Goal: Task Accomplishment & Management: Manage account settings

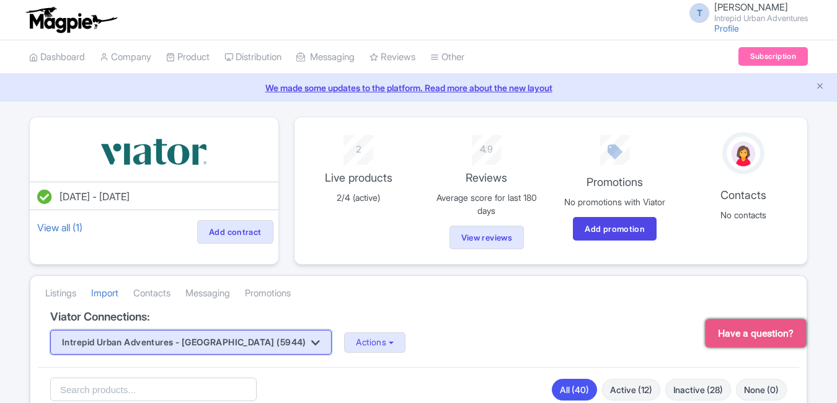
click at [219, 344] on button "Intrepid Urban Adventures - [GEOGRAPHIC_DATA] (5944)" at bounding box center [191, 342] width 282 height 25
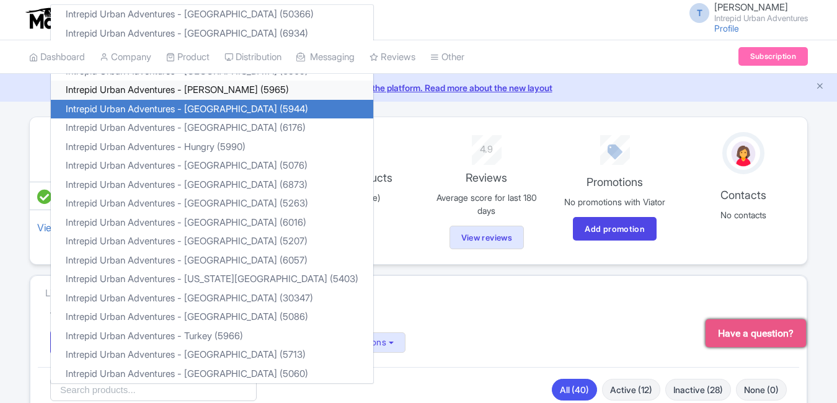
click at [205, 92] on link "Intrepid Urban Adventures - Florence (5965)" at bounding box center [212, 90] width 322 height 19
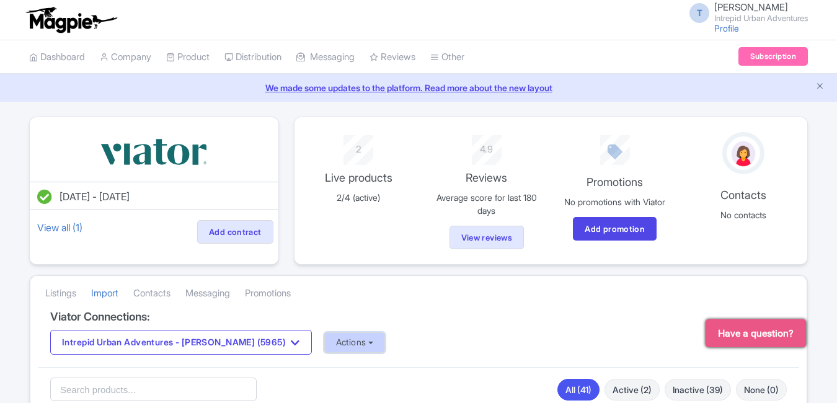
click at [331, 336] on button "Actions" at bounding box center [354, 342] width 61 height 20
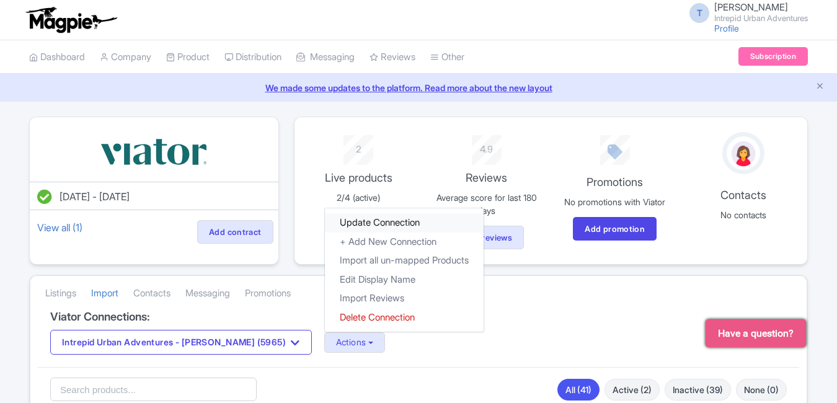
click at [326, 218] on link "Update Connection" at bounding box center [404, 222] width 159 height 19
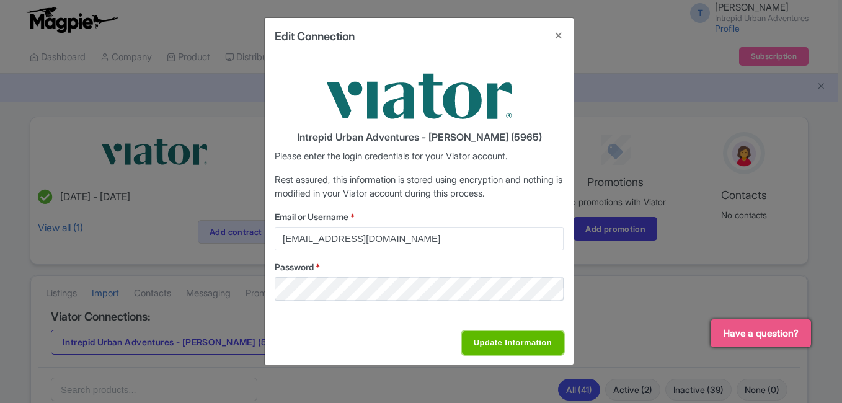
click at [497, 338] on input "Update Information" at bounding box center [513, 343] width 102 height 24
type input "Saving..."
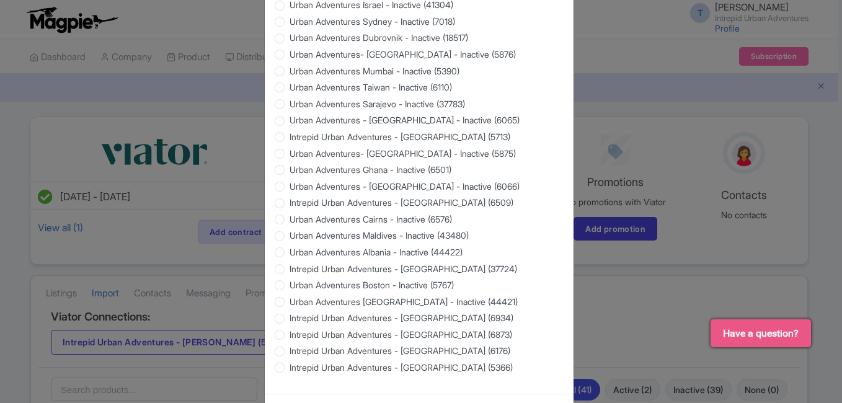
scroll to position [1189, 0]
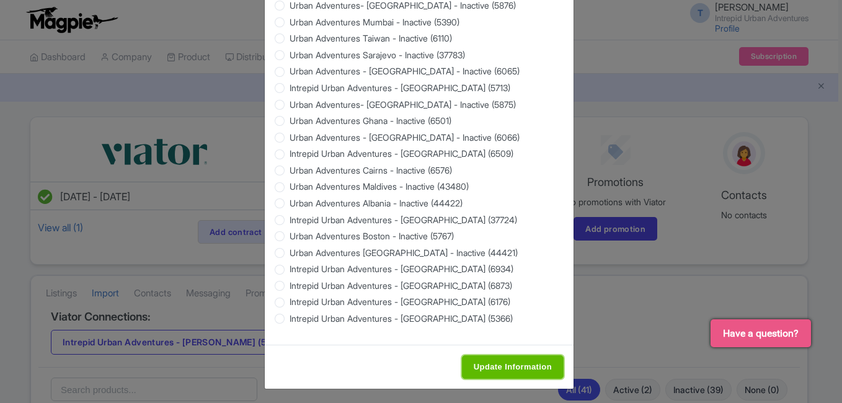
click at [495, 368] on input "Update Information" at bounding box center [513, 367] width 102 height 24
type input "Saving..."
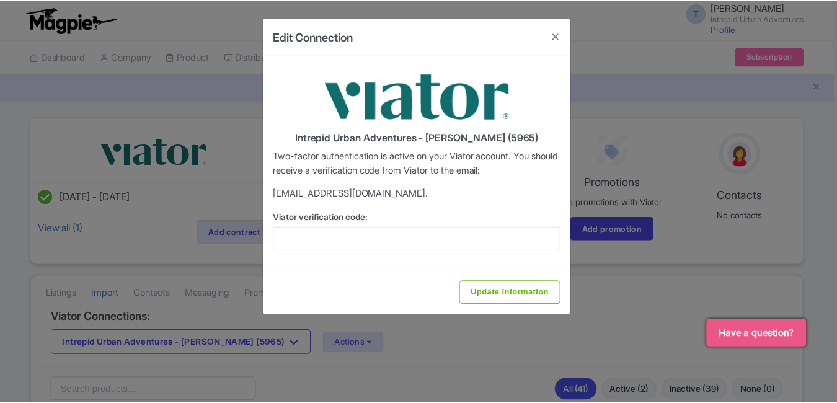
scroll to position [0, 0]
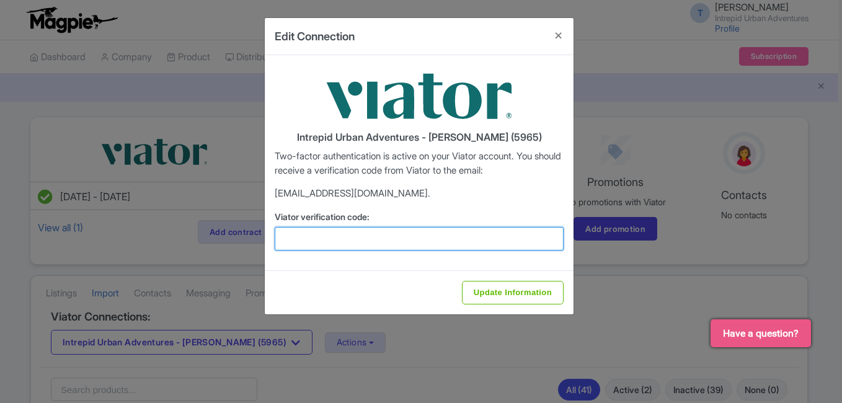
click at [416, 246] on input "Viator verification code:" at bounding box center [419, 239] width 289 height 24
paste input "788612"
type input "788612"
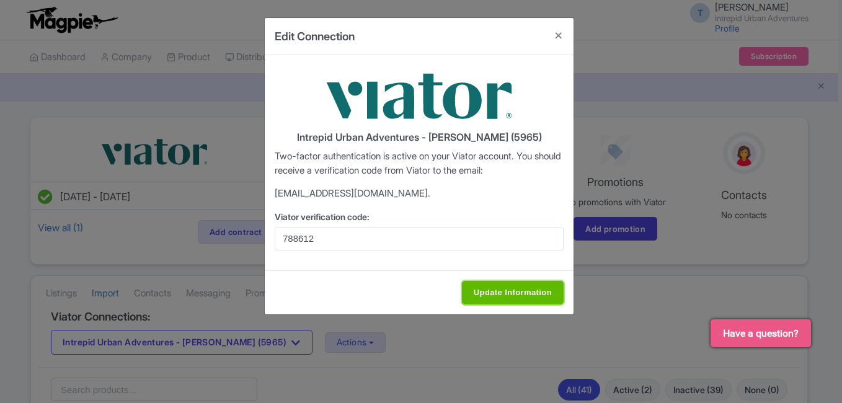
click at [507, 286] on input "Update Information" at bounding box center [513, 293] width 102 height 24
type input "Saving..."
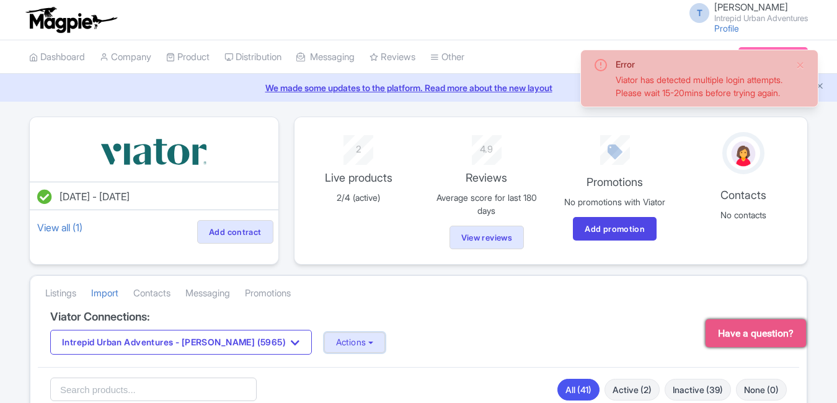
click at [324, 338] on button "Actions" at bounding box center [354, 342] width 61 height 20
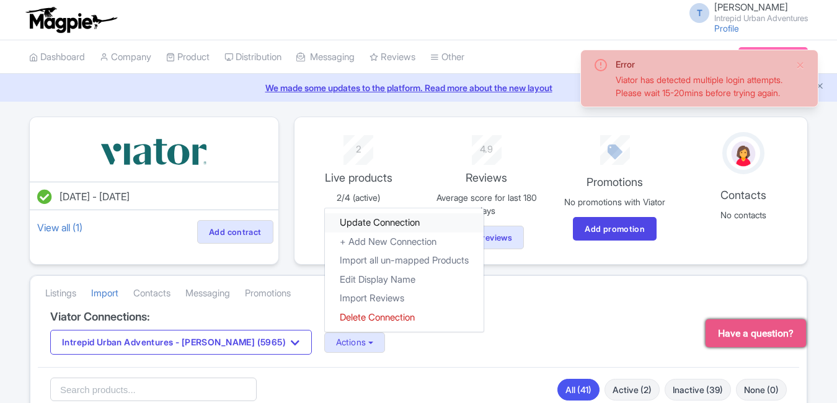
click at [348, 226] on link "Update Connection" at bounding box center [404, 222] width 159 height 19
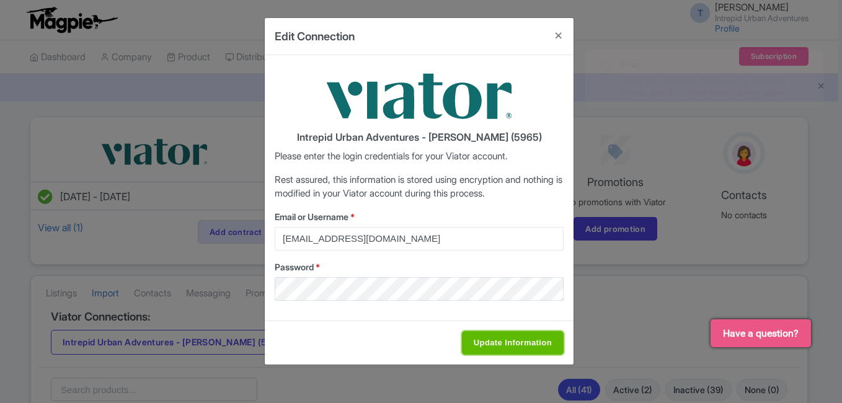
click at [511, 342] on input "Update Information" at bounding box center [513, 343] width 102 height 24
type input "Saving..."
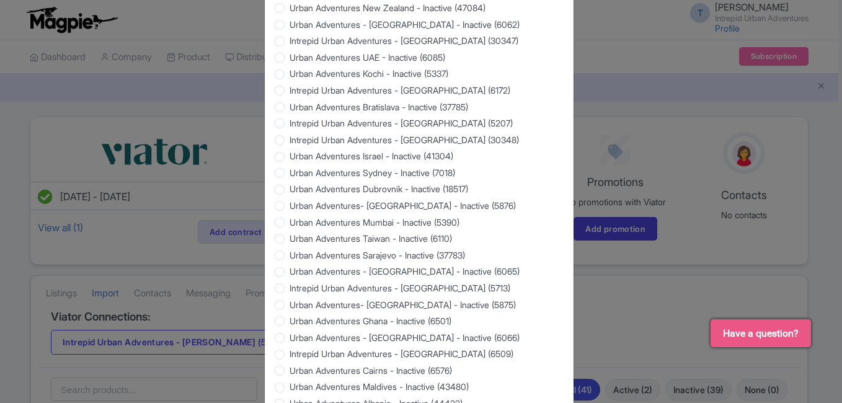
scroll to position [1189, 0]
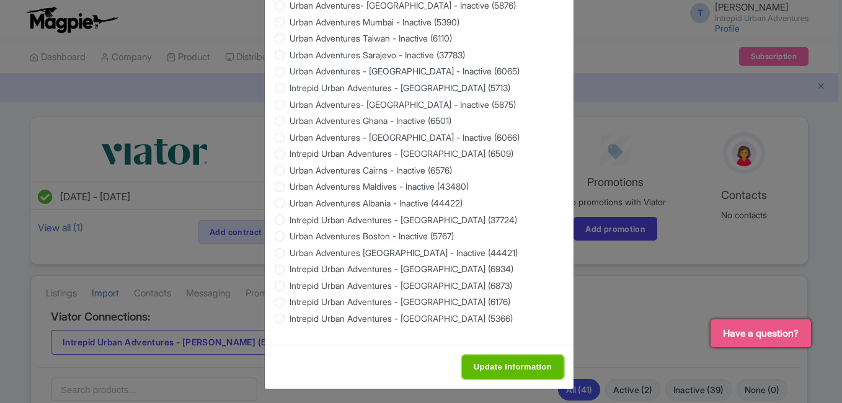
click at [471, 355] on input "Update Information" at bounding box center [513, 367] width 102 height 24
type input "Saving..."
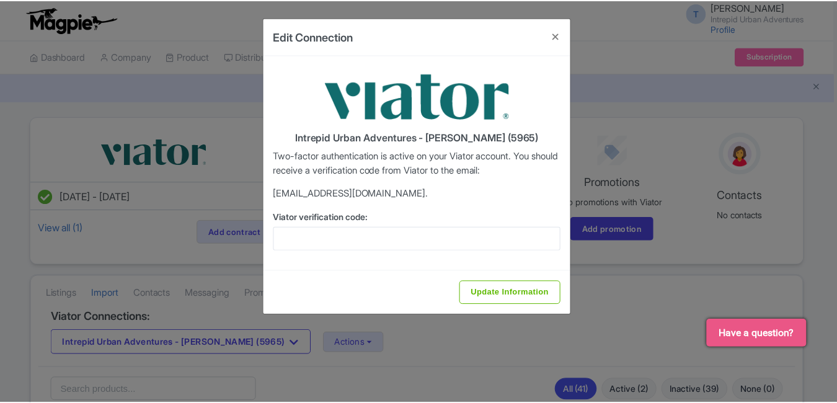
scroll to position [0, 0]
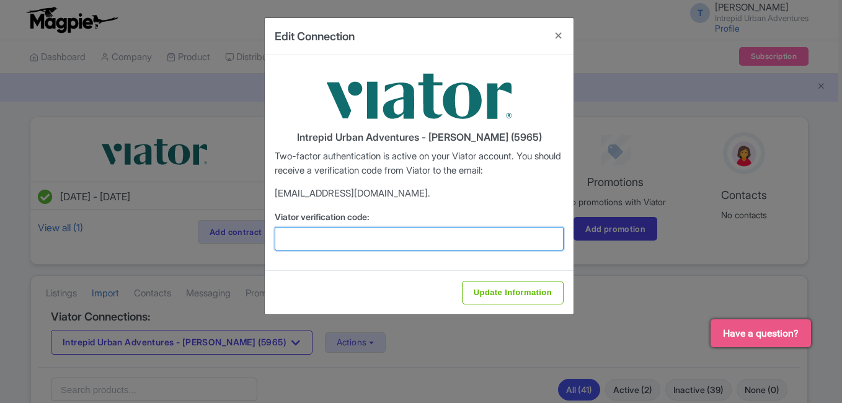
click at [448, 244] on input "Viator verification code:" at bounding box center [419, 239] width 289 height 24
paste input "140115"
type input "140115"
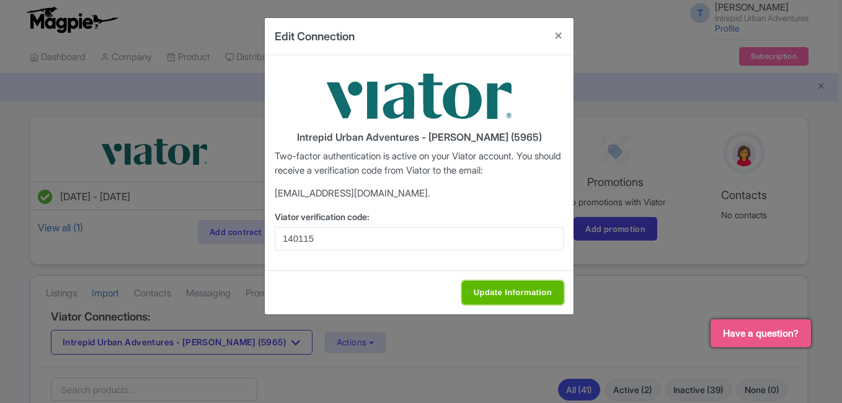
click at [513, 285] on input "Update Information" at bounding box center [513, 293] width 102 height 24
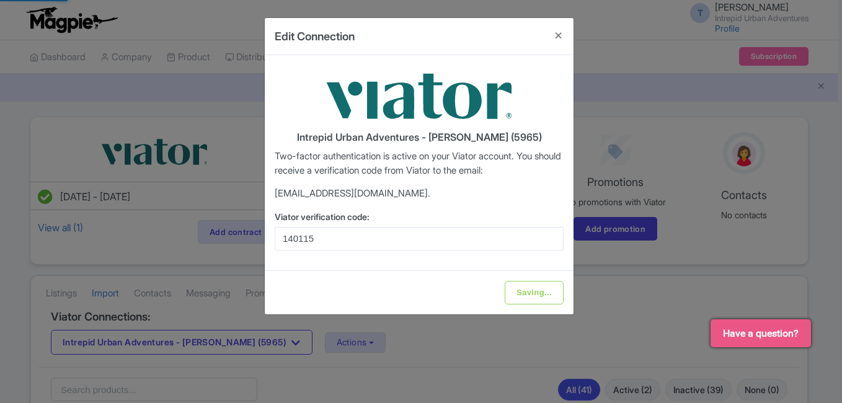
type input "Update Information"
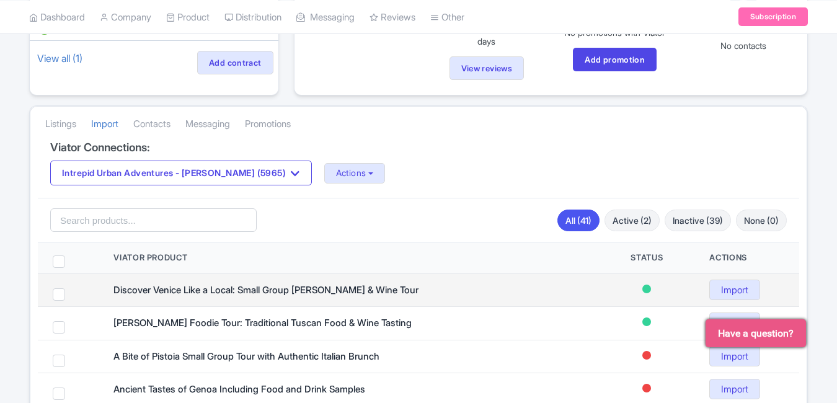
scroll to position [124, 0]
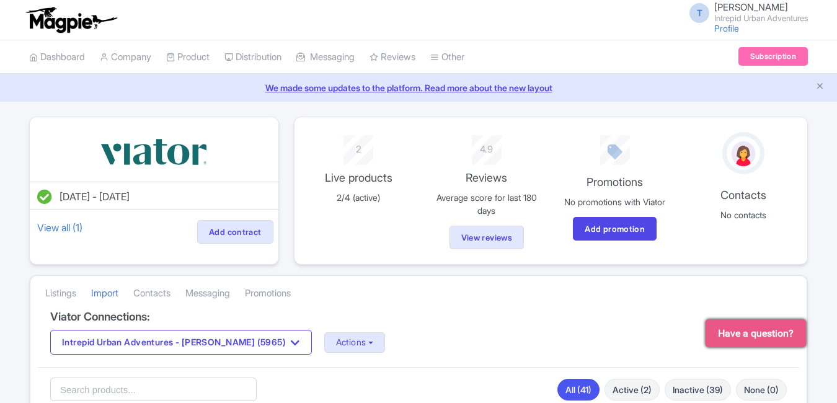
click at [783, 16] on small "Intrepid Urban Adventures" at bounding box center [761, 18] width 94 height 8
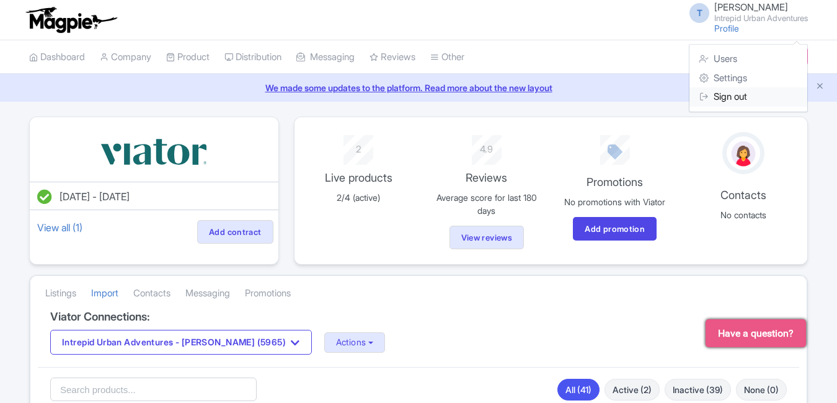
click at [742, 97] on link "Sign out" at bounding box center [749, 96] width 118 height 19
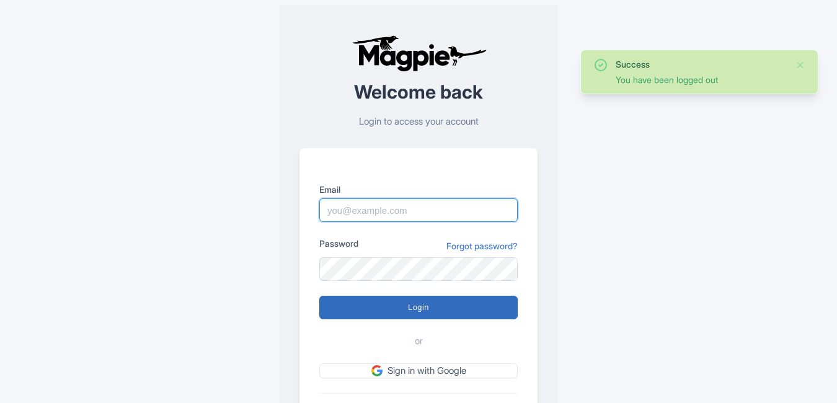
type input "[EMAIL_ADDRESS][PERSON_NAME][DOMAIN_NAME]"
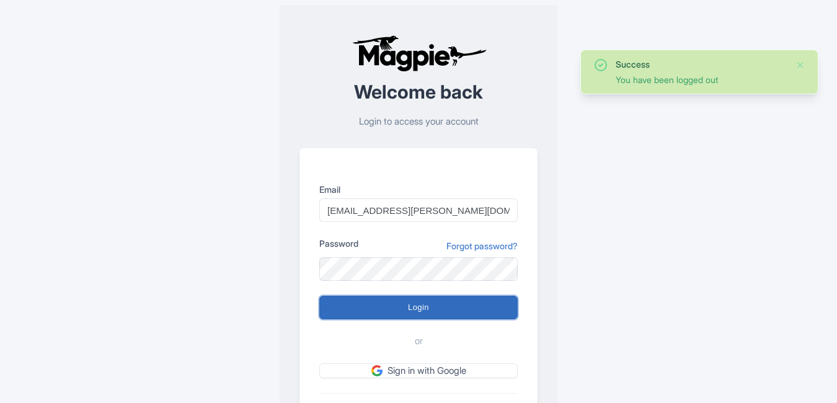
click at [429, 299] on input "Login" at bounding box center [418, 308] width 198 height 24
type input "Logging in..."
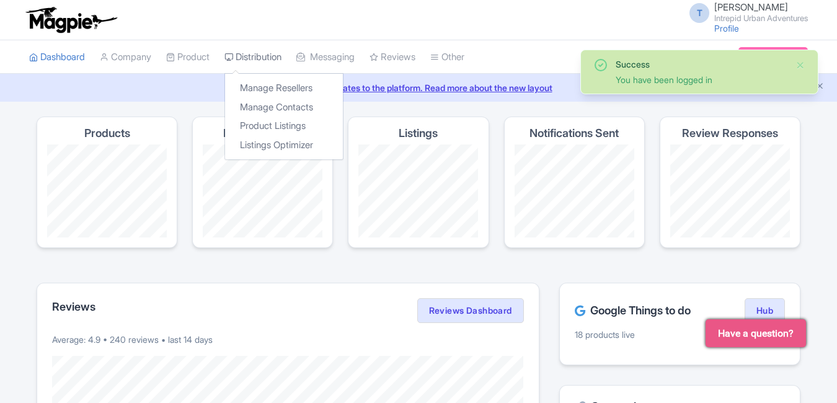
click at [263, 53] on link "Distribution" at bounding box center [252, 57] width 57 height 34
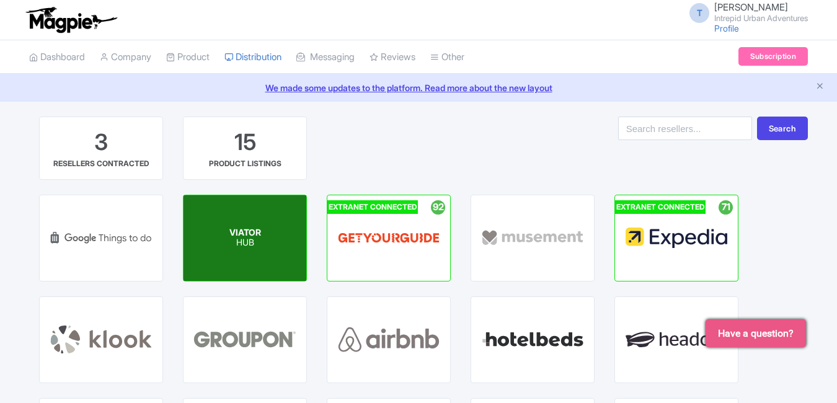
click at [239, 240] on p "HUB" at bounding box center [245, 243] width 32 height 11
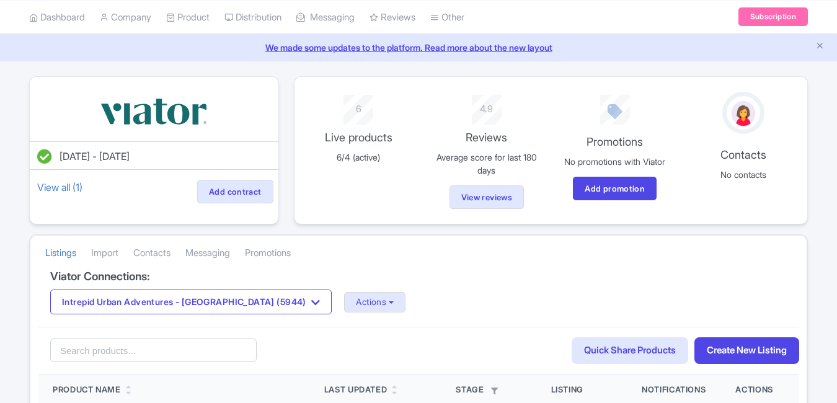
scroll to position [62, 0]
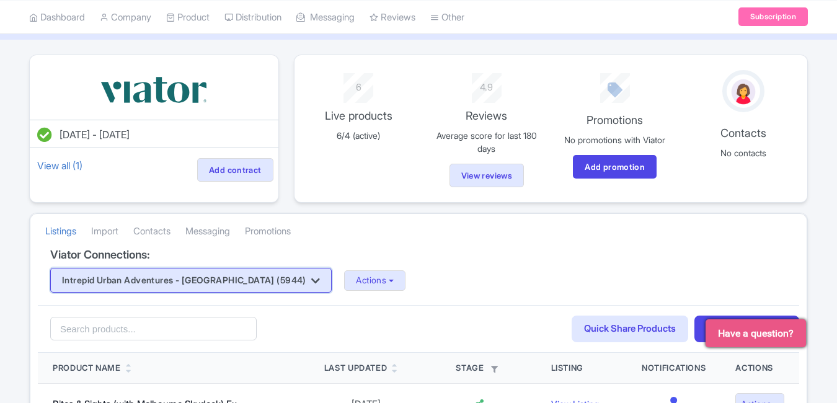
click at [268, 287] on button "Intrepid Urban Adventures - [GEOGRAPHIC_DATA] (5944)" at bounding box center [191, 280] width 282 height 25
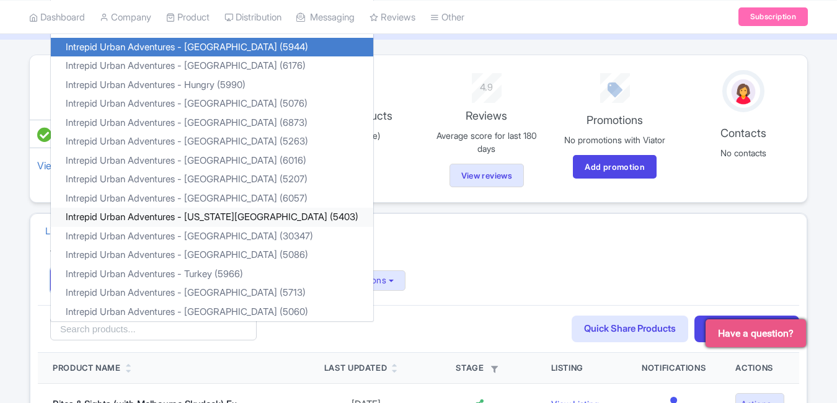
scroll to position [0, 0]
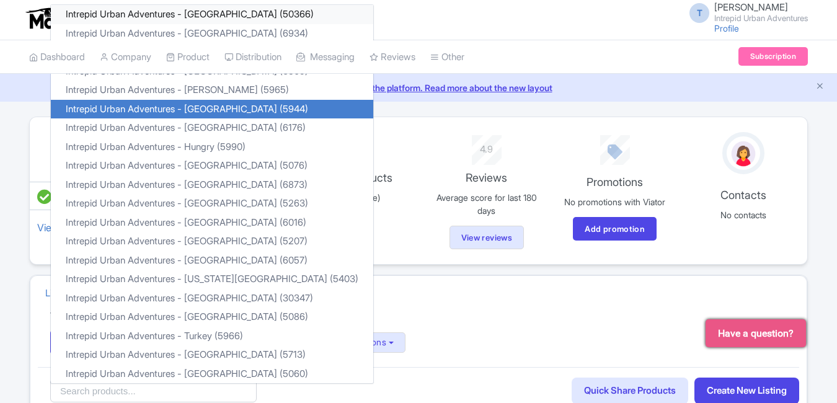
click at [241, 12] on link "Intrepid Urban Adventures - [GEOGRAPHIC_DATA] (50366)" at bounding box center [212, 14] width 322 height 19
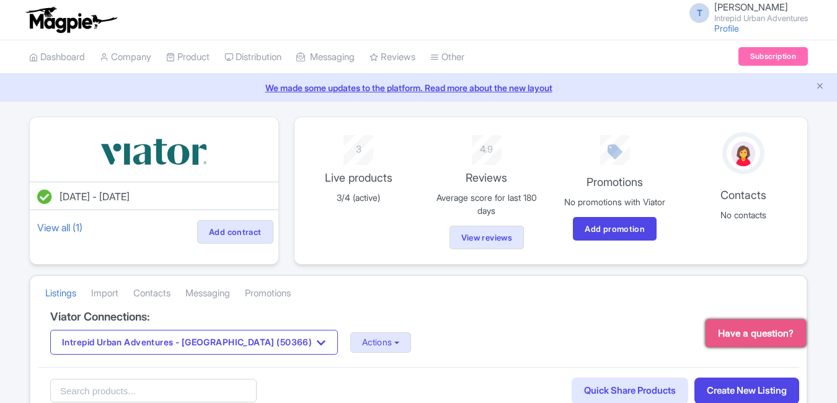
click at [353, 353] on div "Intrepid Urban Adventures - Austria (50366) Intrepid Urban Adventures - Austria…" at bounding box center [418, 342] width 737 height 25
click at [351, 341] on button "Actions" at bounding box center [380, 342] width 61 height 20
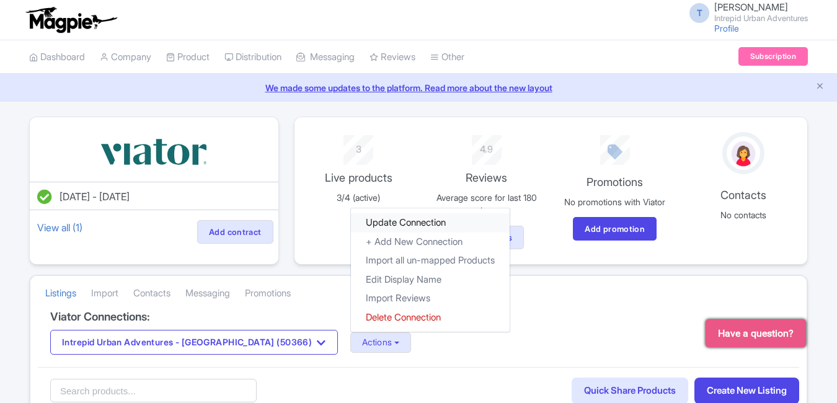
click at [351, 220] on link "Update Connection" at bounding box center [430, 222] width 159 height 19
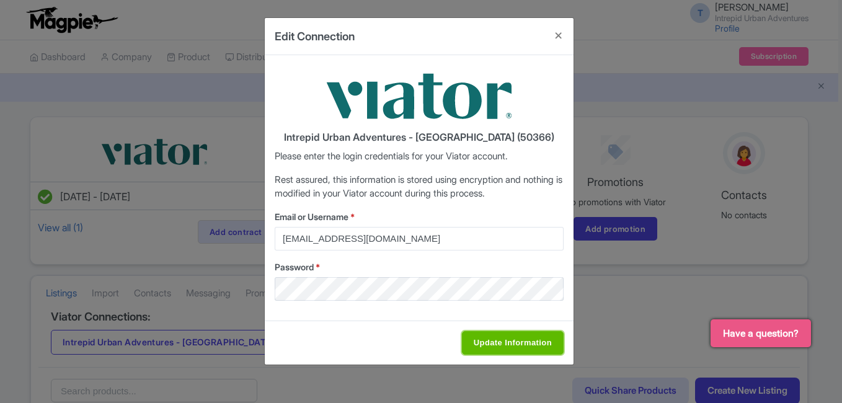
click at [510, 353] on input "Update Information" at bounding box center [513, 343] width 102 height 24
type input "Saving..."
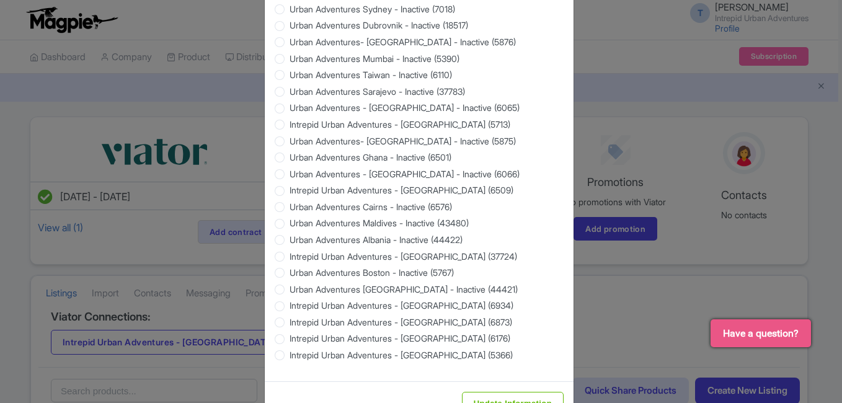
scroll to position [1189, 0]
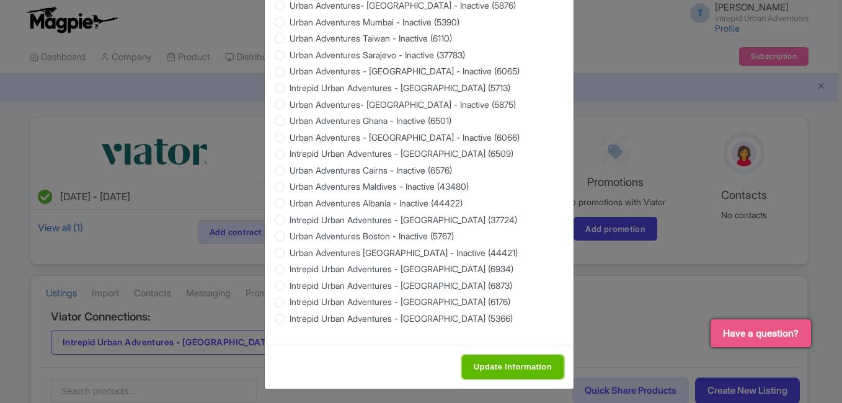
click at [506, 368] on input "Update Information" at bounding box center [513, 367] width 102 height 24
type input "Saving..."
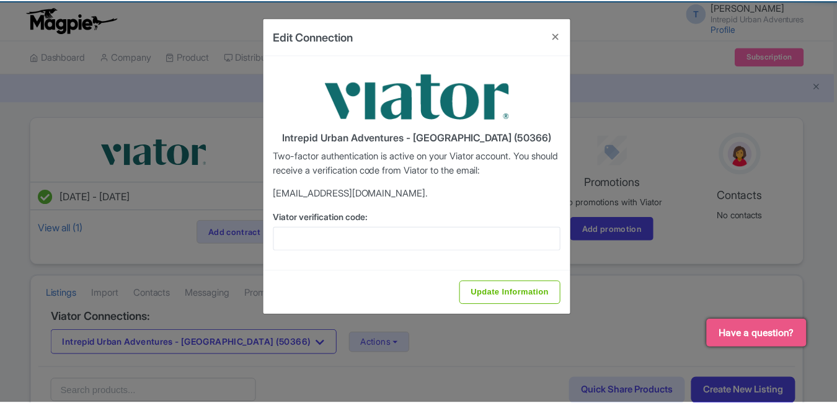
scroll to position [0, 0]
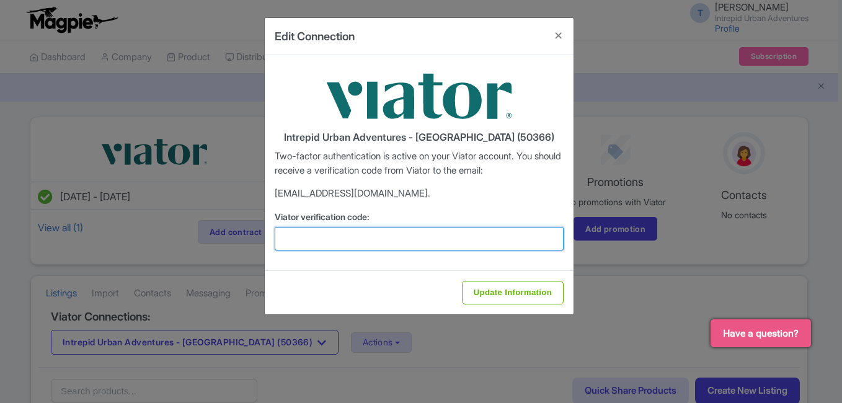
click at [321, 239] on input "Viator verification code:" at bounding box center [419, 239] width 289 height 24
paste input "896927"
type input "896927"
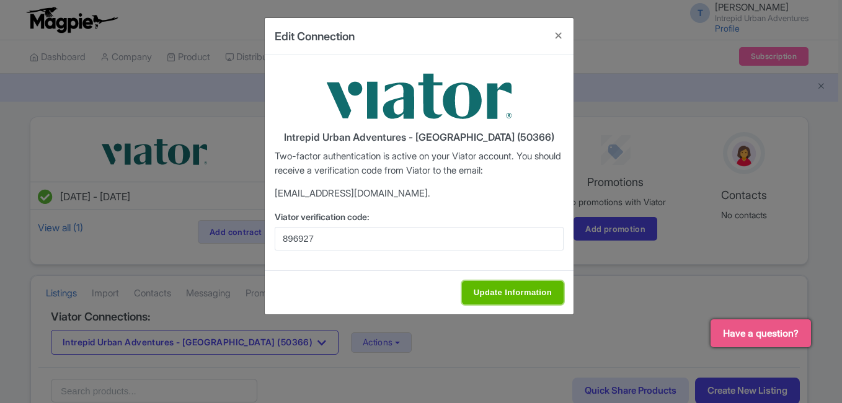
click at [505, 293] on input "Update Information" at bounding box center [513, 293] width 102 height 24
type input "Saving..."
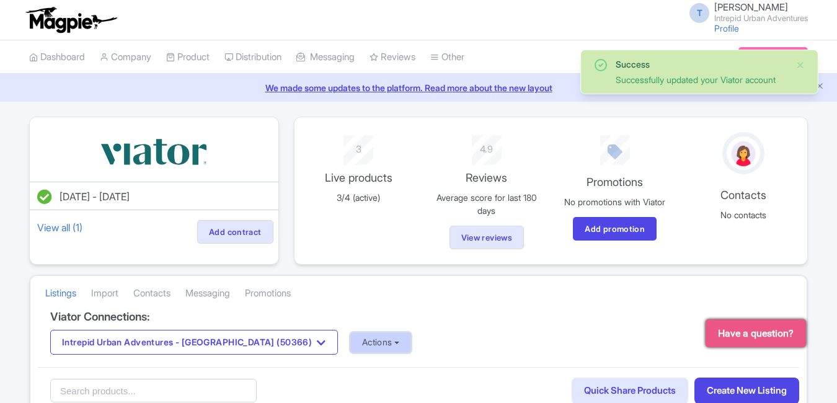
click at [350, 337] on button "Actions" at bounding box center [380, 342] width 61 height 20
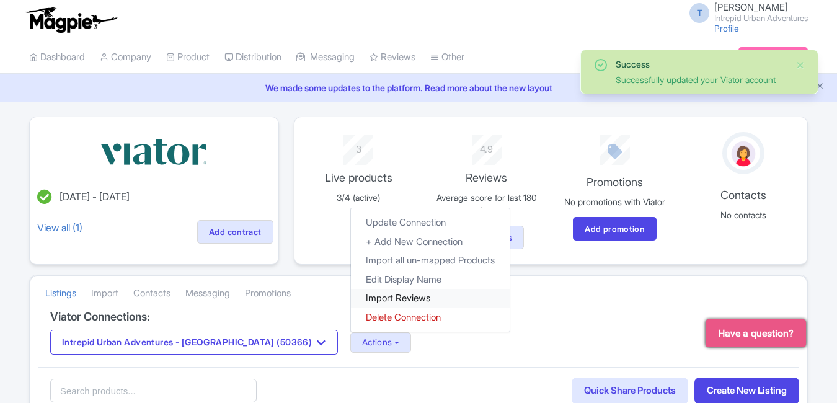
click at [351, 300] on link "Import Reviews" at bounding box center [430, 298] width 159 height 19
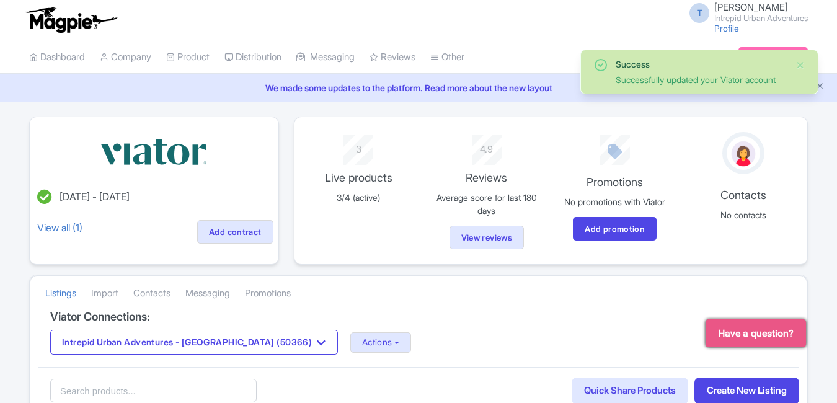
click at [238, 336] on button "Intrepid Urban Adventures - [GEOGRAPHIC_DATA] (50366)" at bounding box center [194, 342] width 288 height 25
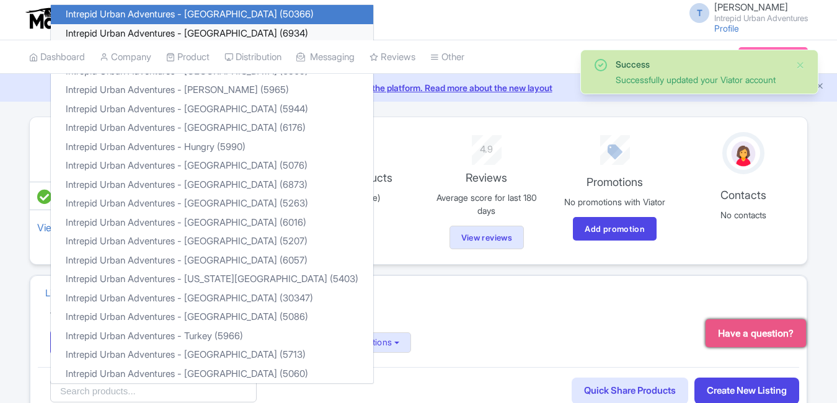
click at [218, 38] on link "Intrepid Urban Adventures - [GEOGRAPHIC_DATA] (6934)" at bounding box center [212, 33] width 322 height 19
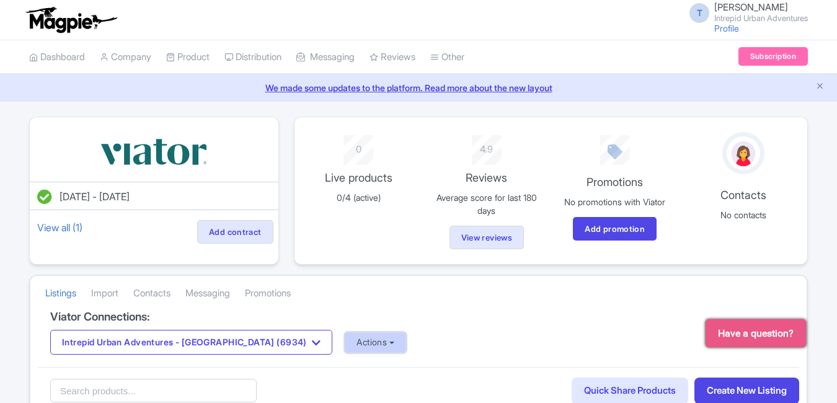
click at [345, 340] on button "Actions" at bounding box center [375, 342] width 61 height 20
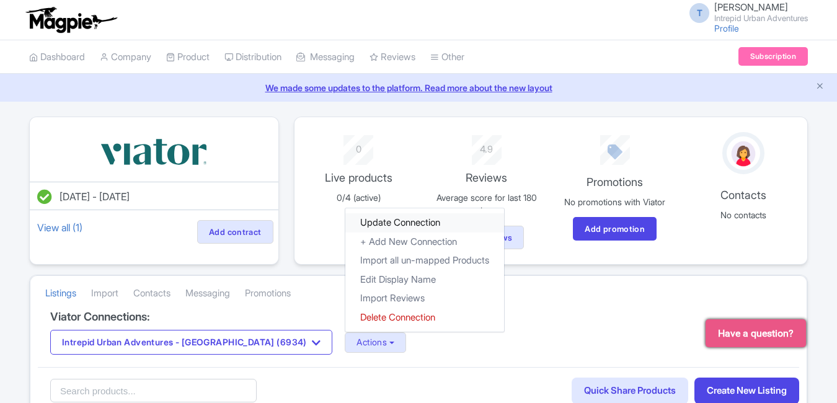
click at [345, 221] on link "Update Connection" at bounding box center [424, 222] width 159 height 19
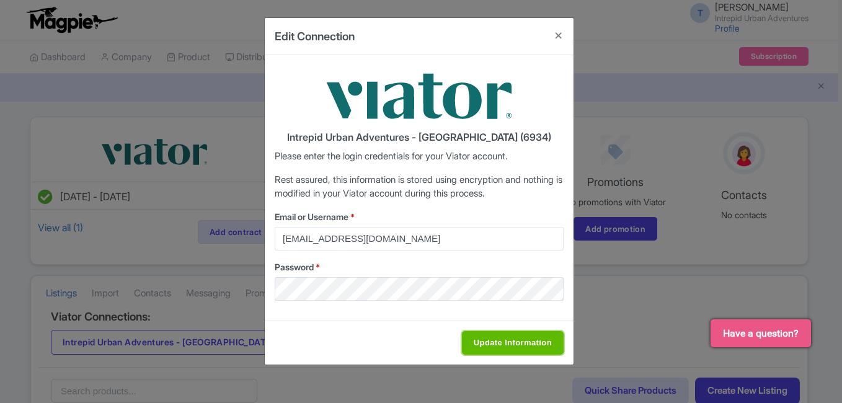
click at [531, 346] on input "Update Information" at bounding box center [513, 343] width 102 height 24
type input "Saving..."
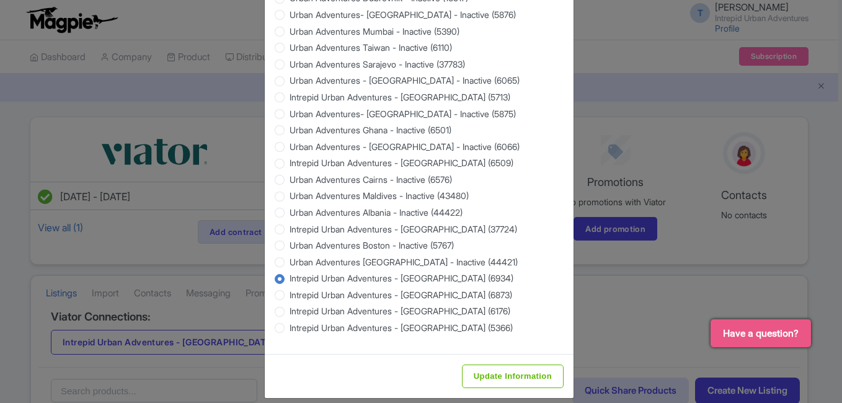
scroll to position [1189, 0]
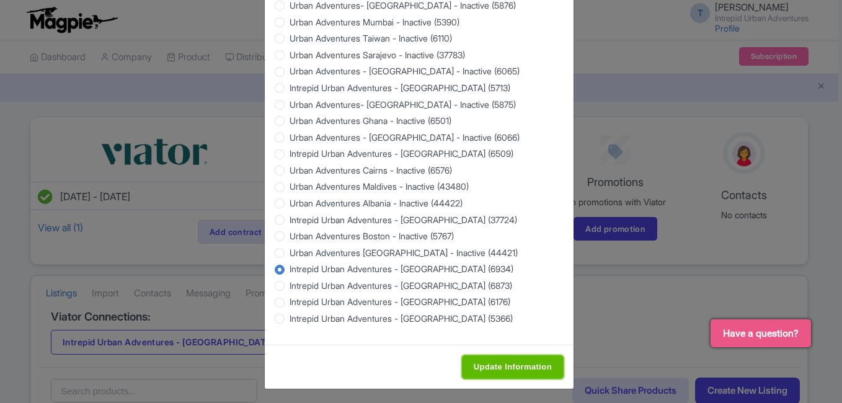
click at [504, 355] on input "Update Information" at bounding box center [513, 367] width 102 height 24
type input "Saving..."
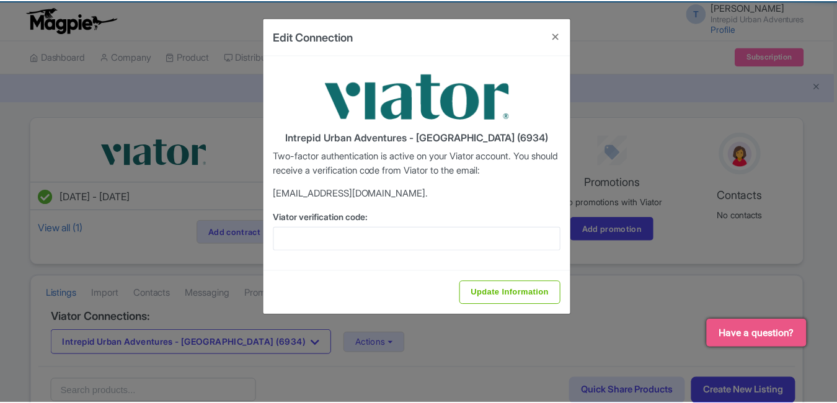
scroll to position [0, 0]
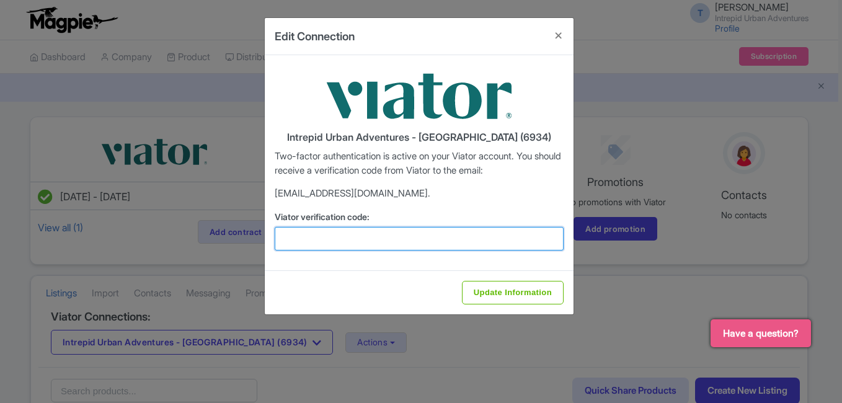
click at [334, 236] on input "Viator verification code:" at bounding box center [419, 239] width 289 height 24
paste input "852976"
type input "852976"
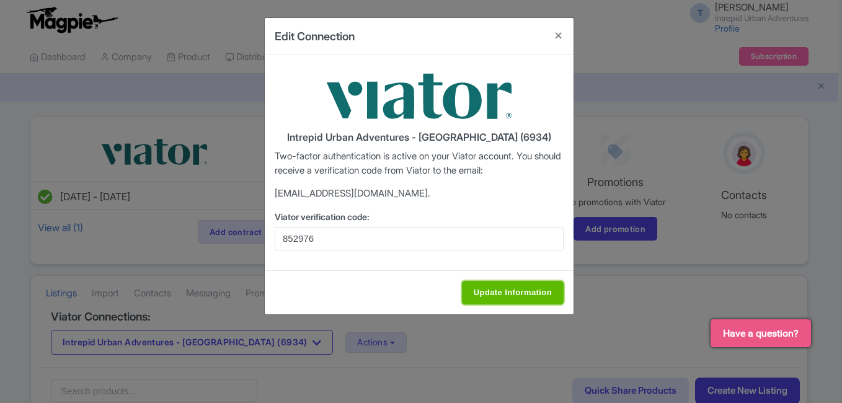
click at [489, 282] on input "Update Information" at bounding box center [513, 293] width 102 height 24
type input "Saving..."
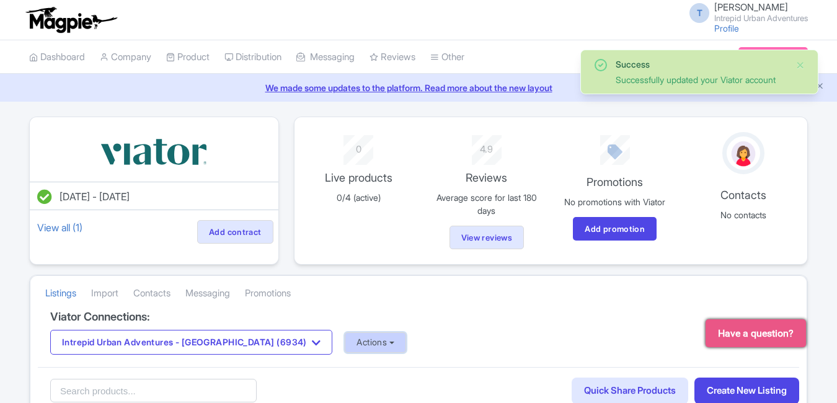
click at [345, 348] on button "Actions" at bounding box center [375, 342] width 61 height 20
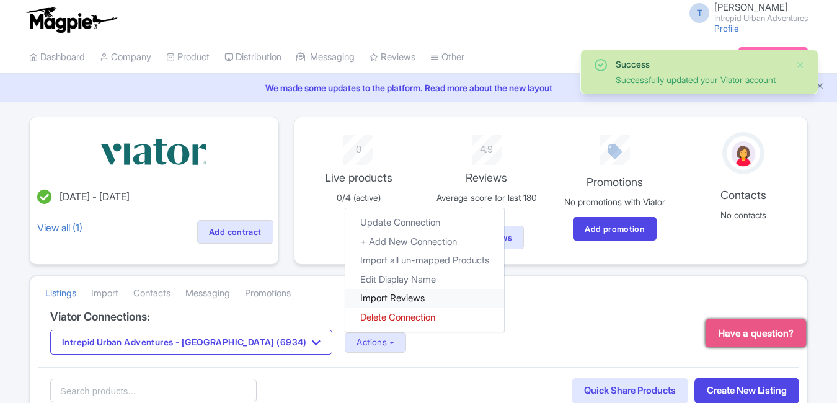
click at [345, 298] on link "Import Reviews" at bounding box center [424, 298] width 159 height 19
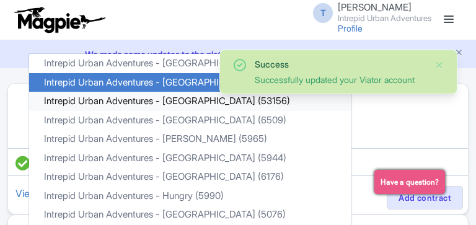
click at [179, 99] on link "Intrepid Urban Adventures - [GEOGRAPHIC_DATA] (53156)" at bounding box center [190, 101] width 322 height 19
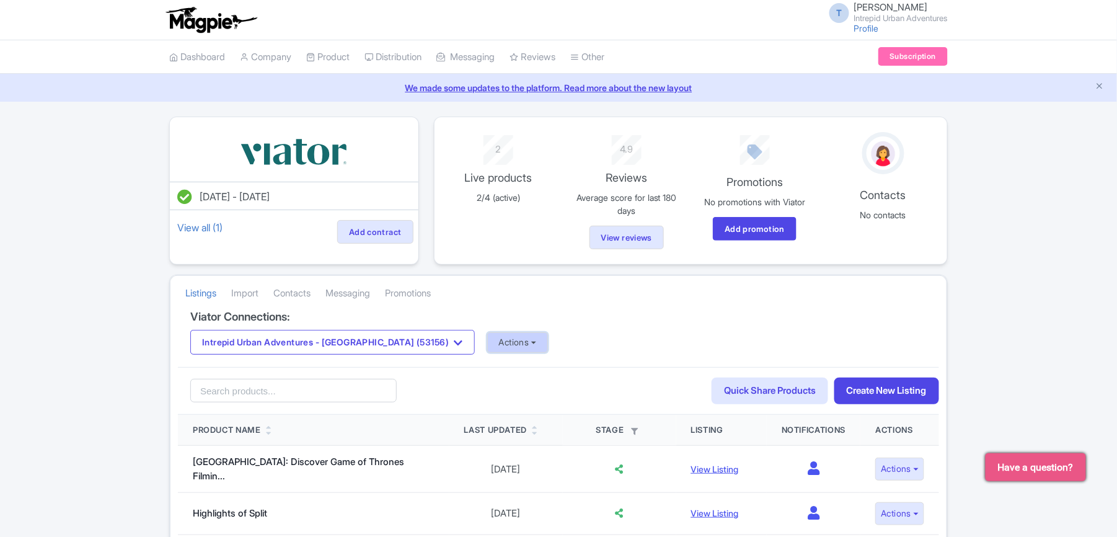
click at [487, 345] on button "Actions" at bounding box center [517, 342] width 61 height 20
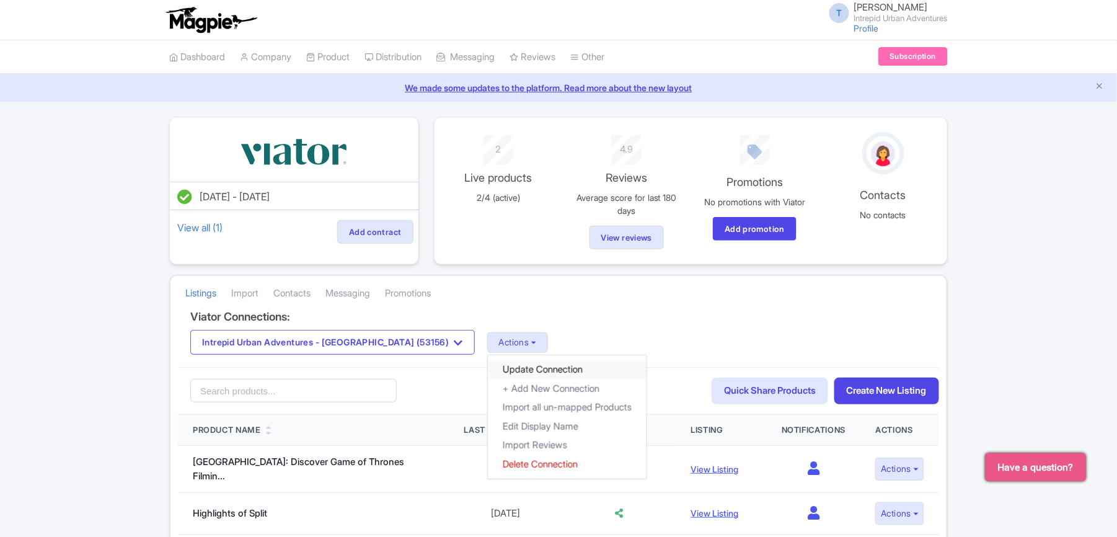
click at [488, 368] on link "Update Connection" at bounding box center [567, 369] width 159 height 19
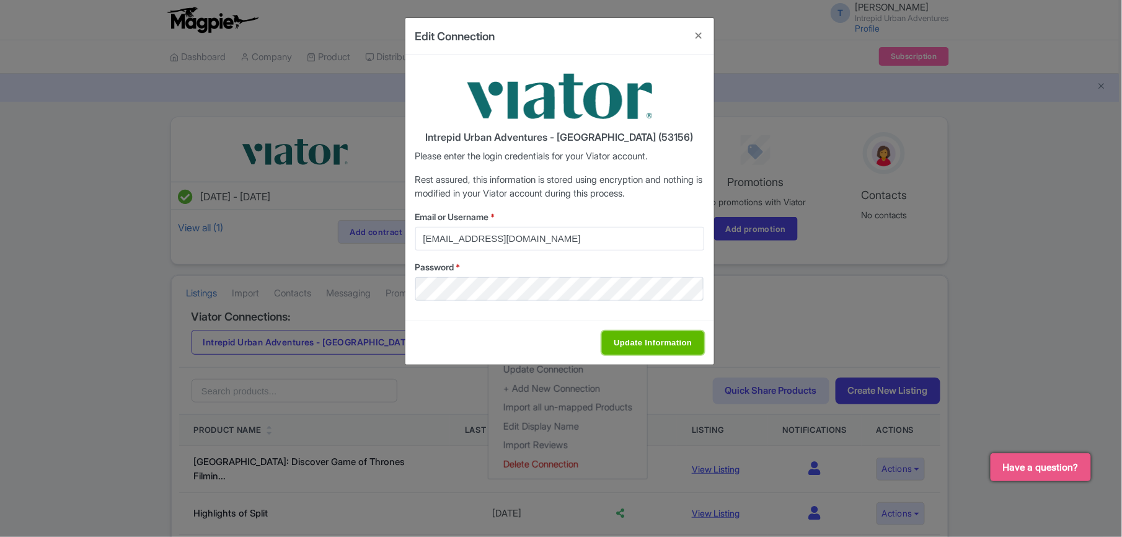
click at [668, 346] on input "Update Information" at bounding box center [653, 343] width 102 height 24
type input "Saving..."
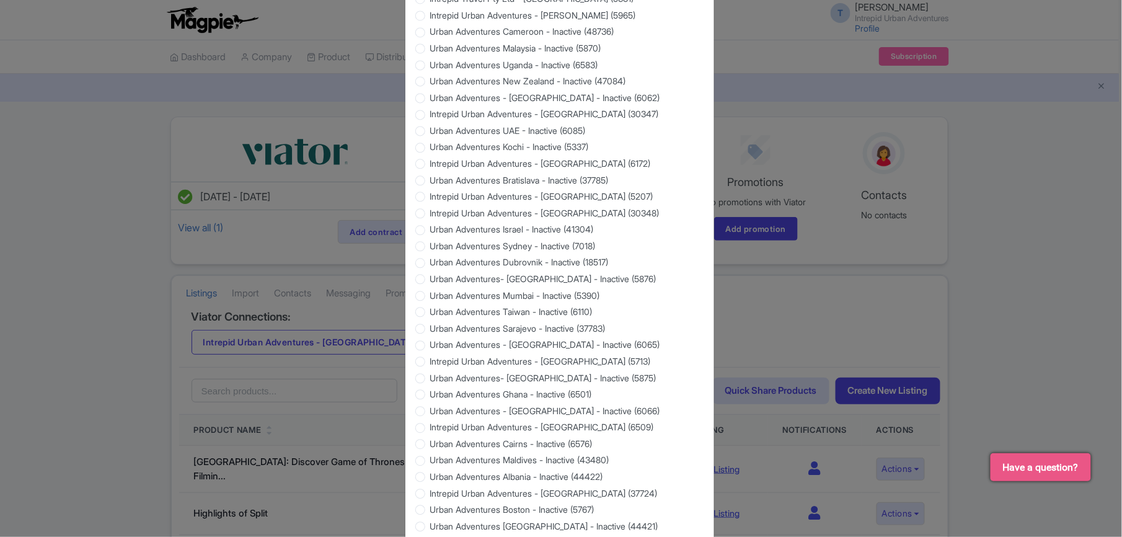
scroll to position [1055, 0]
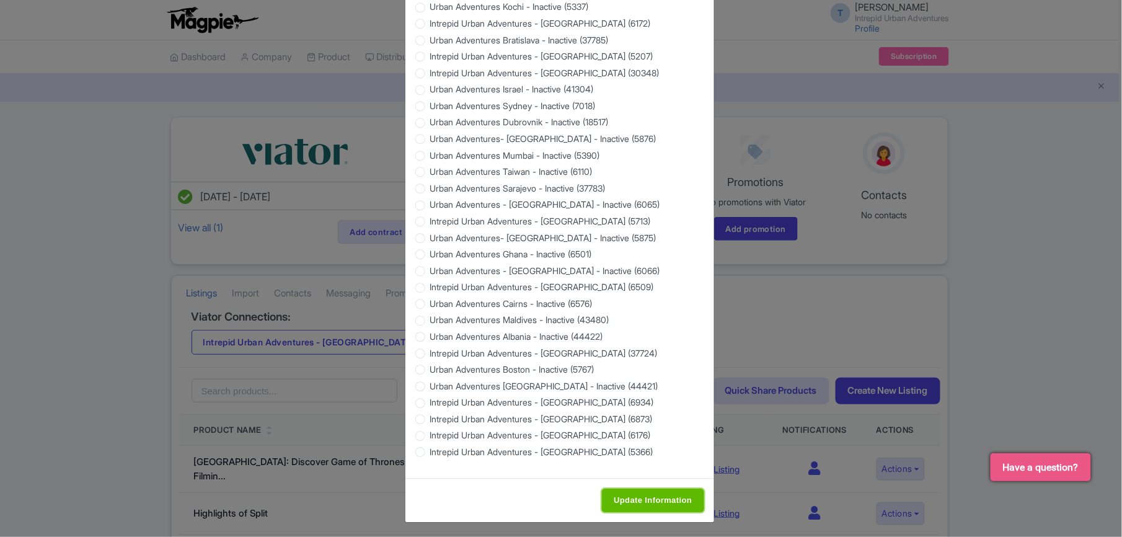
click at [645, 490] on input "Update Information" at bounding box center [653, 501] width 102 height 24
type input "Saving..."
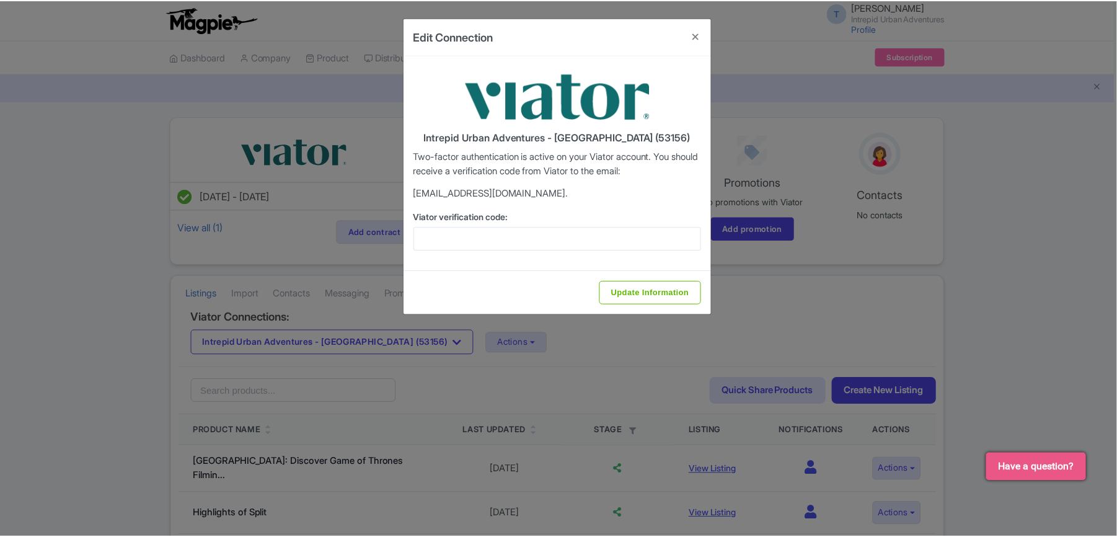
scroll to position [0, 0]
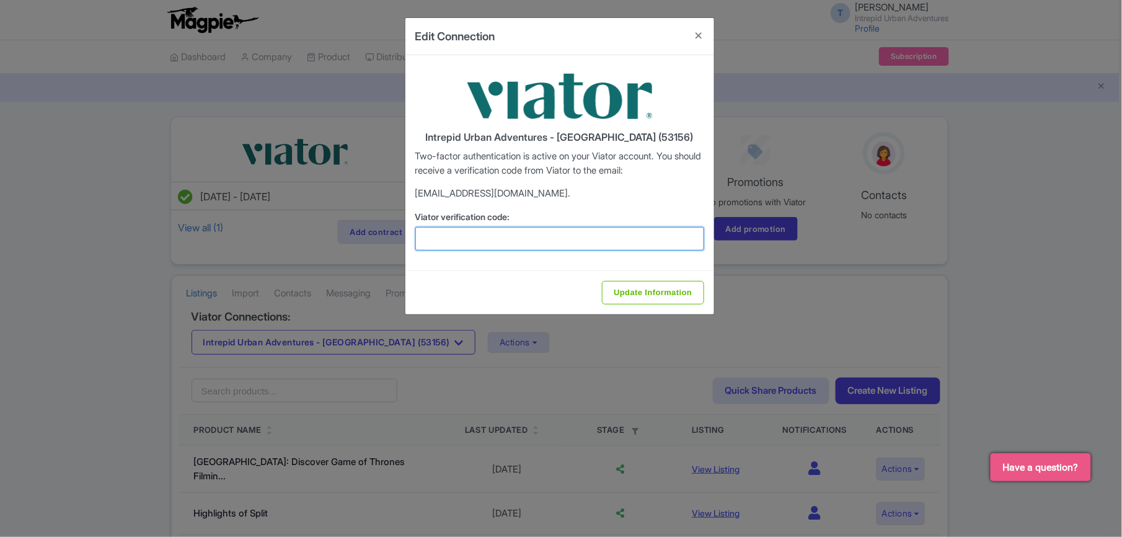
click at [519, 232] on input "Viator verification code:" at bounding box center [559, 239] width 289 height 24
paste input "327322"
type input "327322"
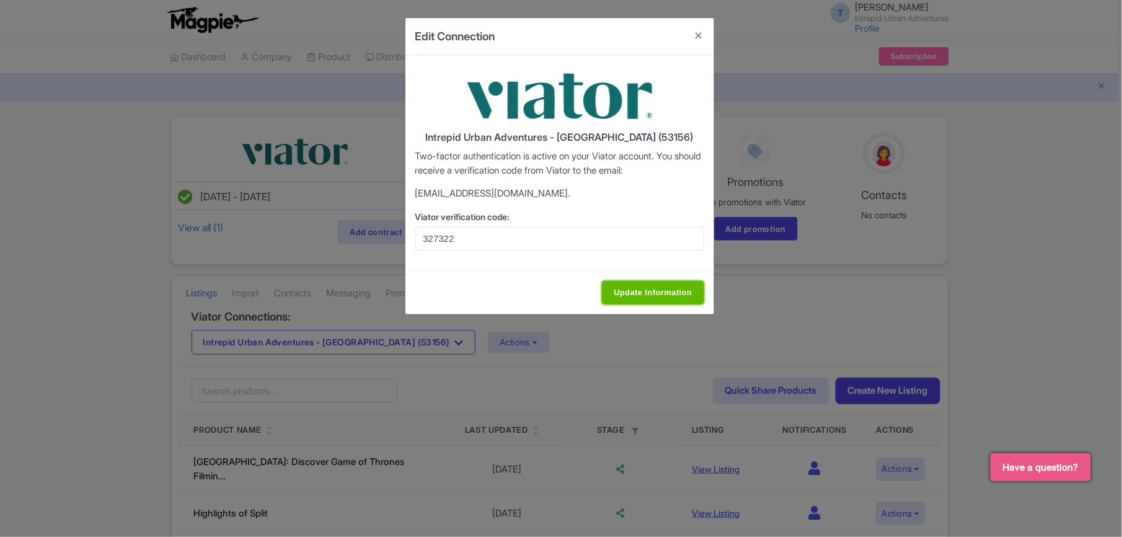
click at [638, 291] on input "Update Information" at bounding box center [653, 293] width 102 height 24
type input "Saving..."
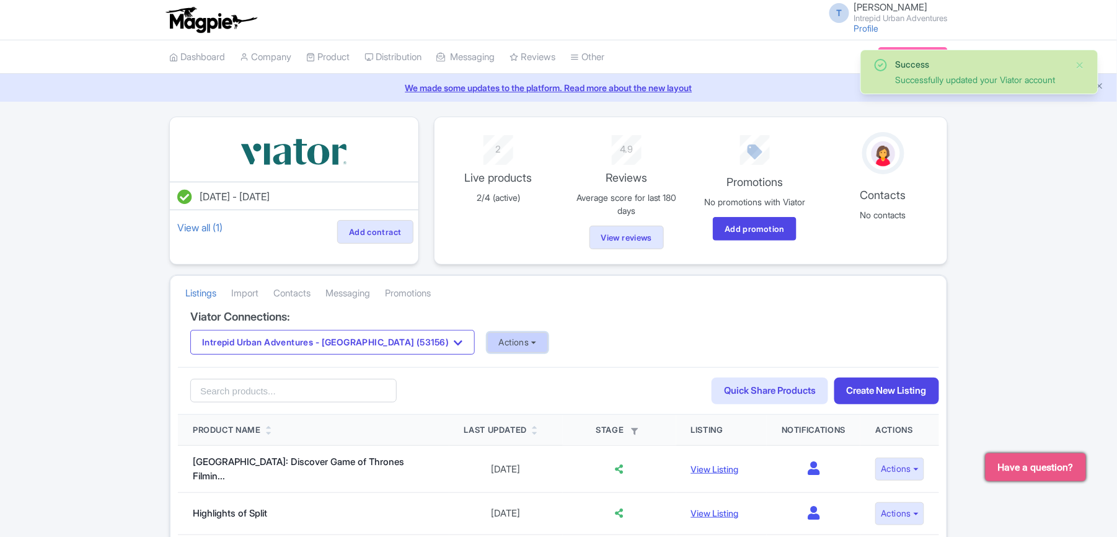
click at [487, 335] on button "Actions" at bounding box center [517, 342] width 61 height 20
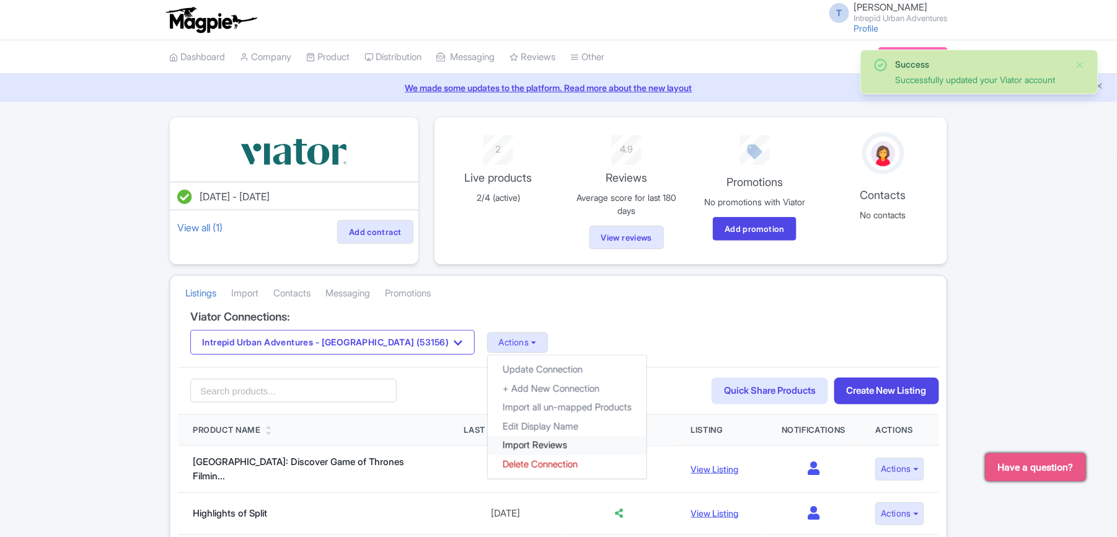
click at [488, 443] on link "Import Reviews" at bounding box center [567, 445] width 159 height 19
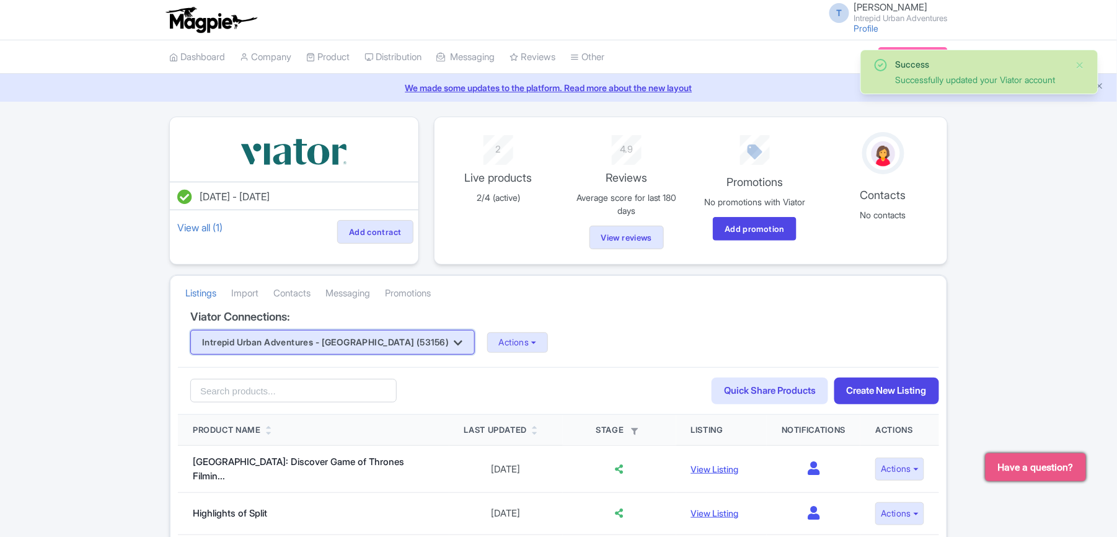
click at [326, 341] on button "Intrepid Urban Adventures - [GEOGRAPHIC_DATA] (53156)" at bounding box center [332, 342] width 285 height 25
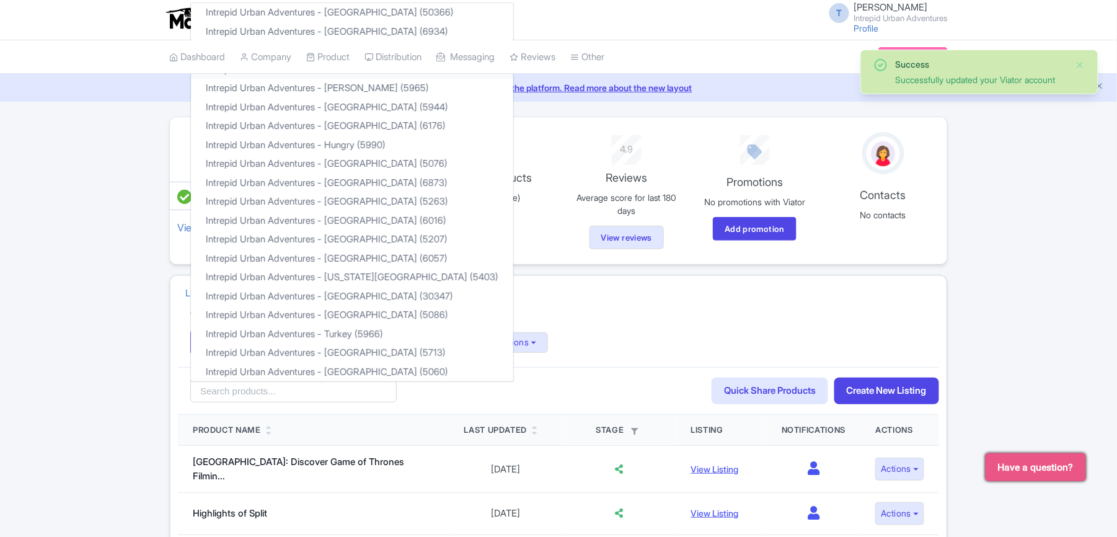
click at [360, 77] on link "Intrepid Urban Adventures - [GEOGRAPHIC_DATA] (6509)" at bounding box center [352, 69] width 322 height 19
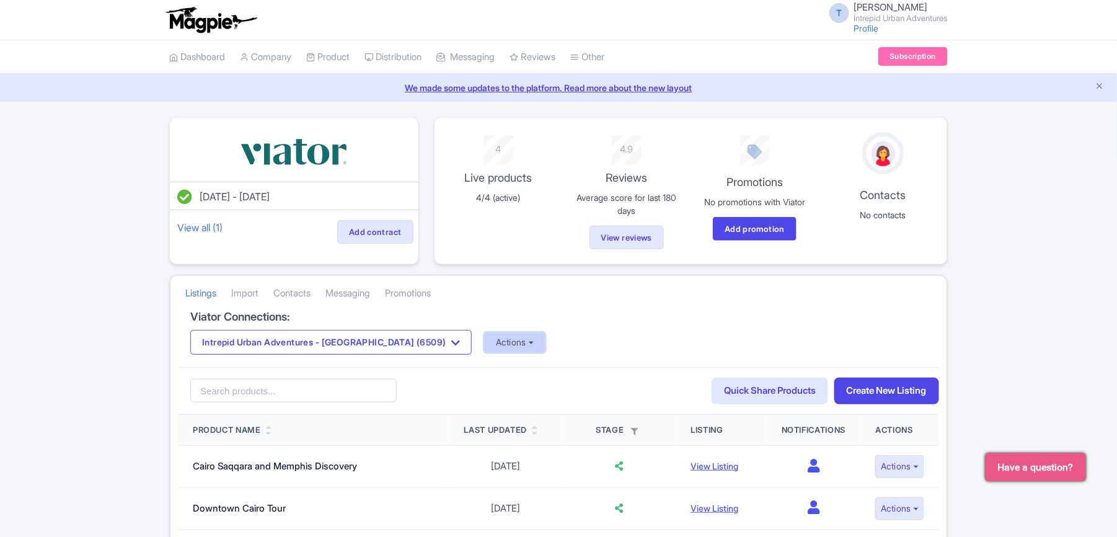
click at [484, 345] on button "Actions" at bounding box center [514, 342] width 61 height 20
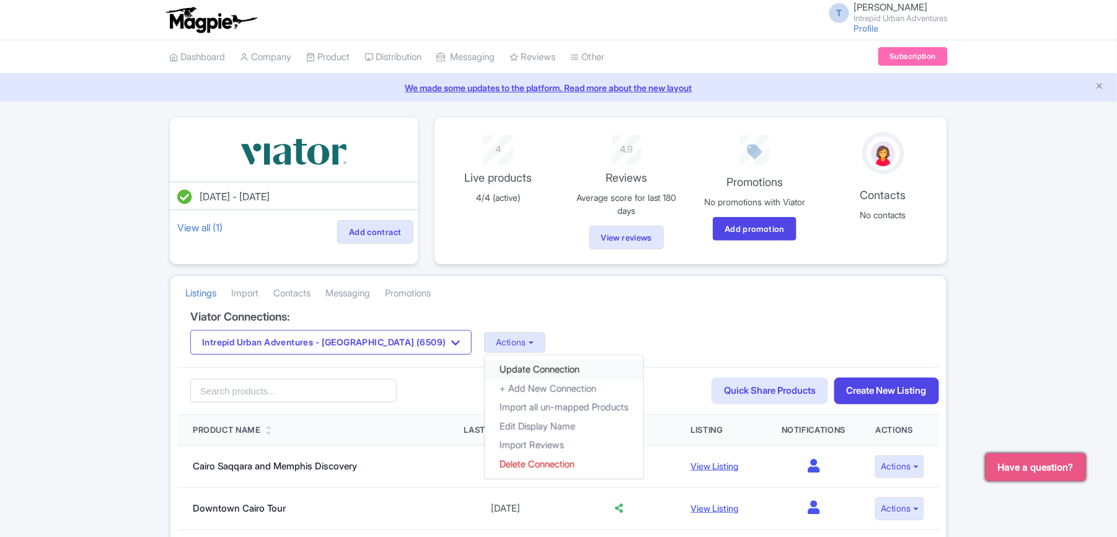
click at [492, 373] on link "Update Connection" at bounding box center [564, 369] width 159 height 19
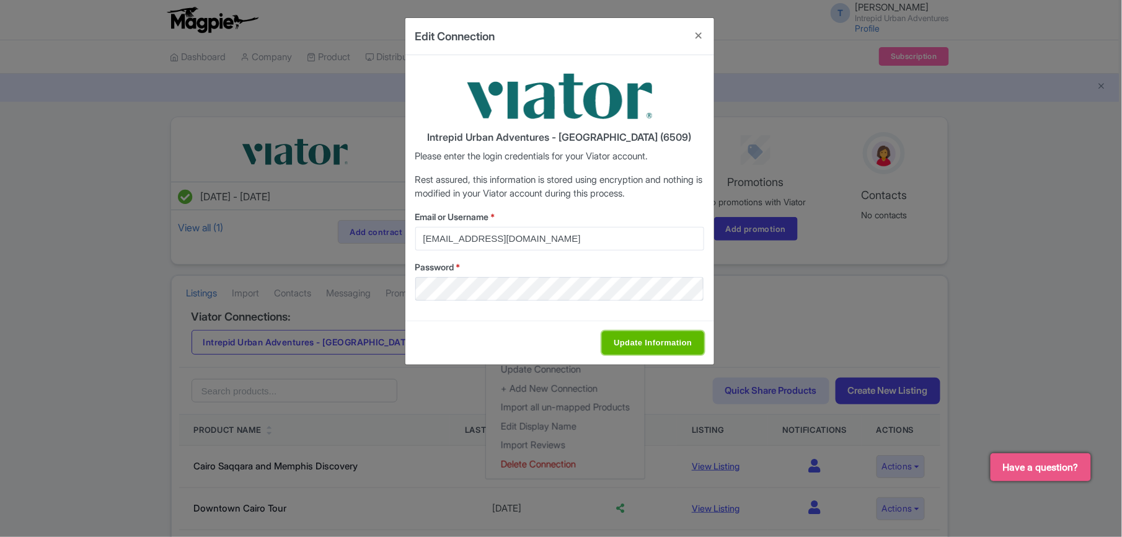
click at [659, 340] on input "Update Information" at bounding box center [653, 343] width 102 height 24
type input "Saving..."
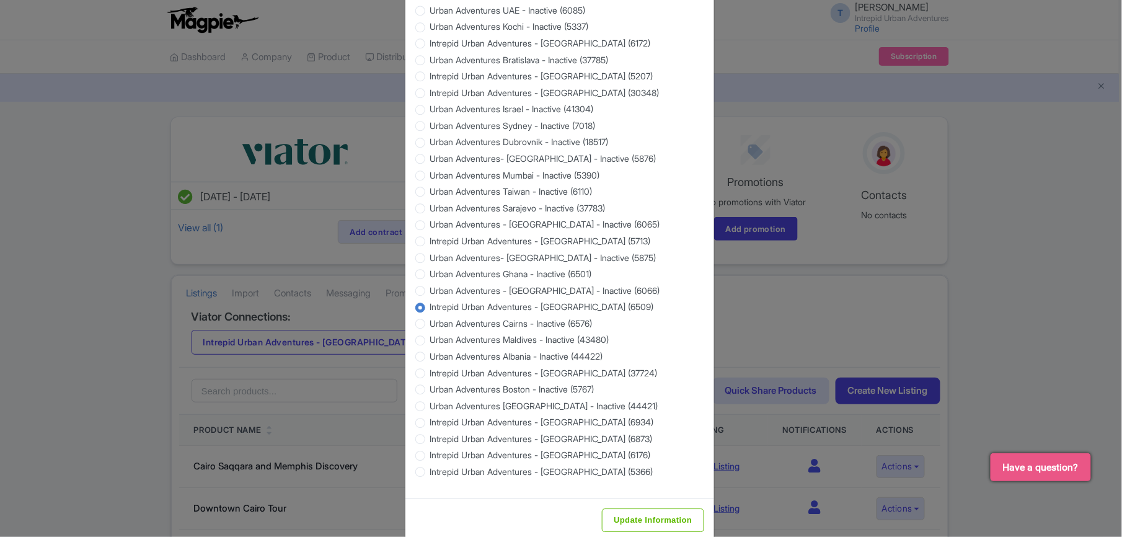
scroll to position [1055, 0]
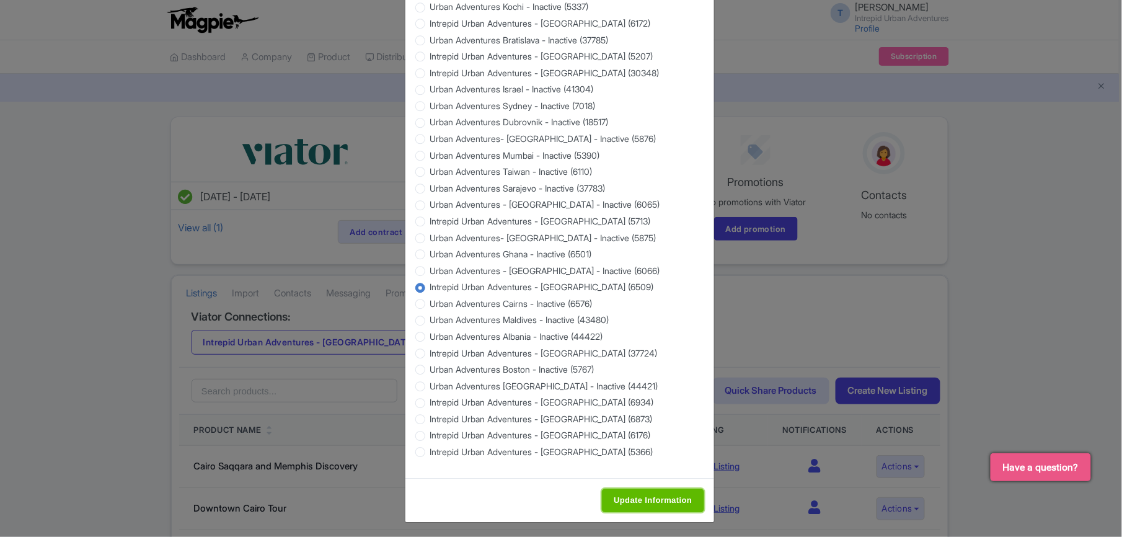
click at [618, 492] on input "Update Information" at bounding box center [653, 501] width 102 height 24
type input "Saving..."
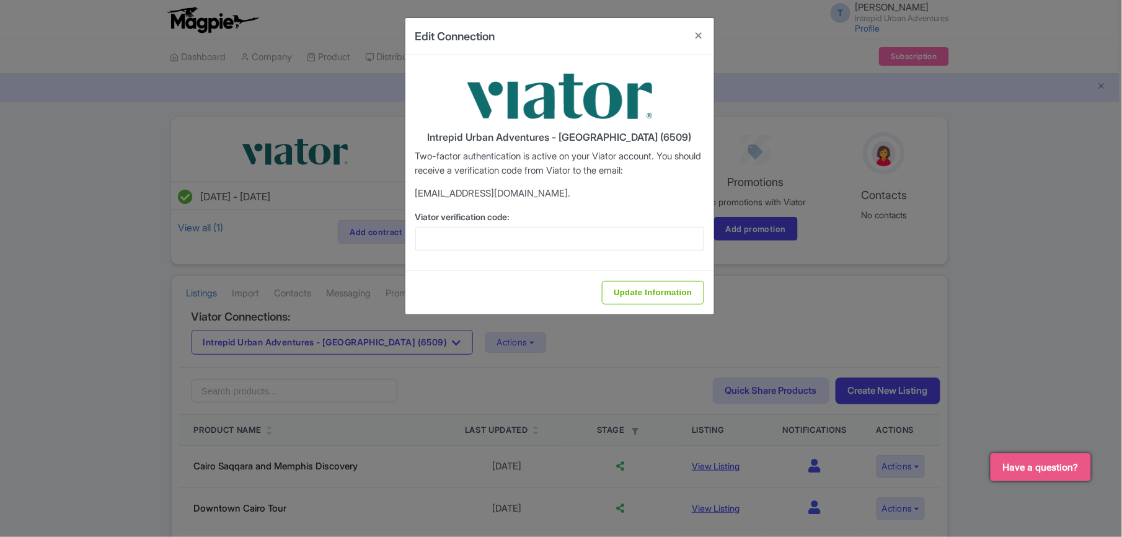
scroll to position [0, 0]
click at [464, 223] on label "Viator verification code:" at bounding box center [559, 216] width 289 height 13
click at [464, 227] on input "Viator verification code:" at bounding box center [559, 239] width 289 height 24
click at [464, 229] on input "Viator verification code:" at bounding box center [559, 239] width 289 height 24
paste input "481268"
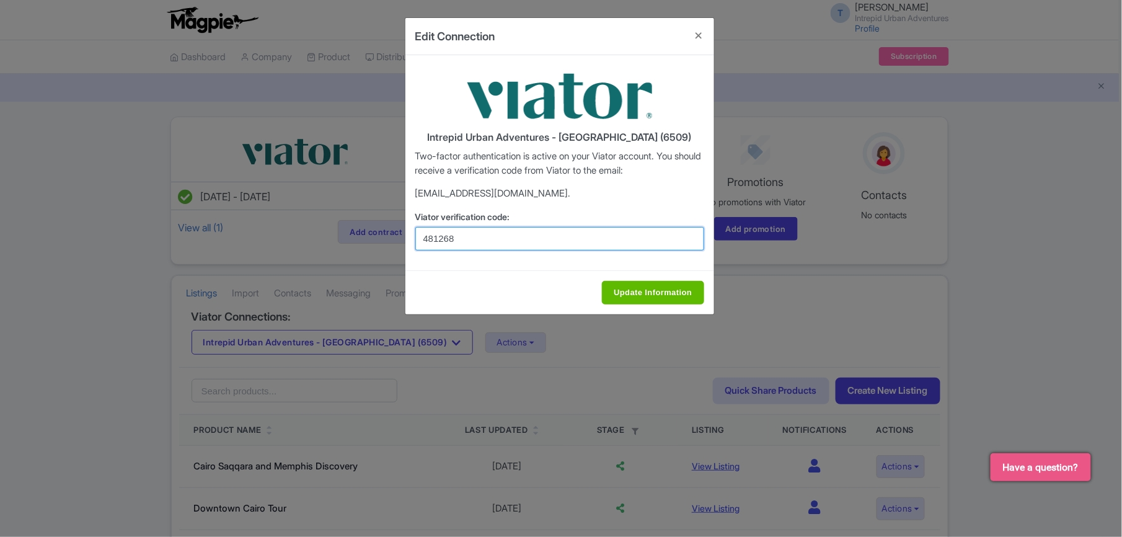
type input "481268"
click at [616, 291] on input "Update Information" at bounding box center [653, 293] width 102 height 24
type input "Saving..."
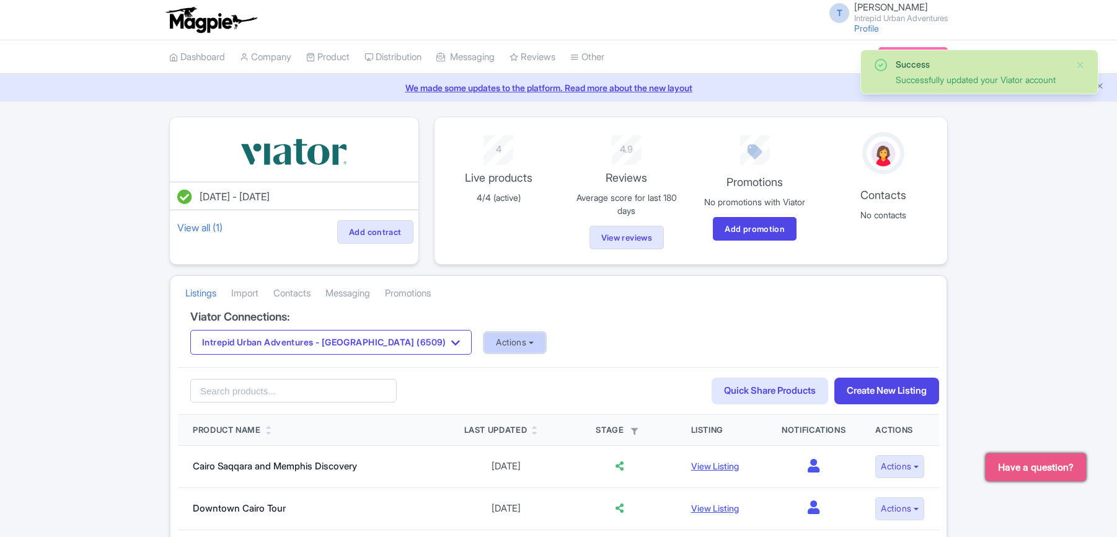
click at [484, 346] on button "Actions" at bounding box center [514, 342] width 61 height 20
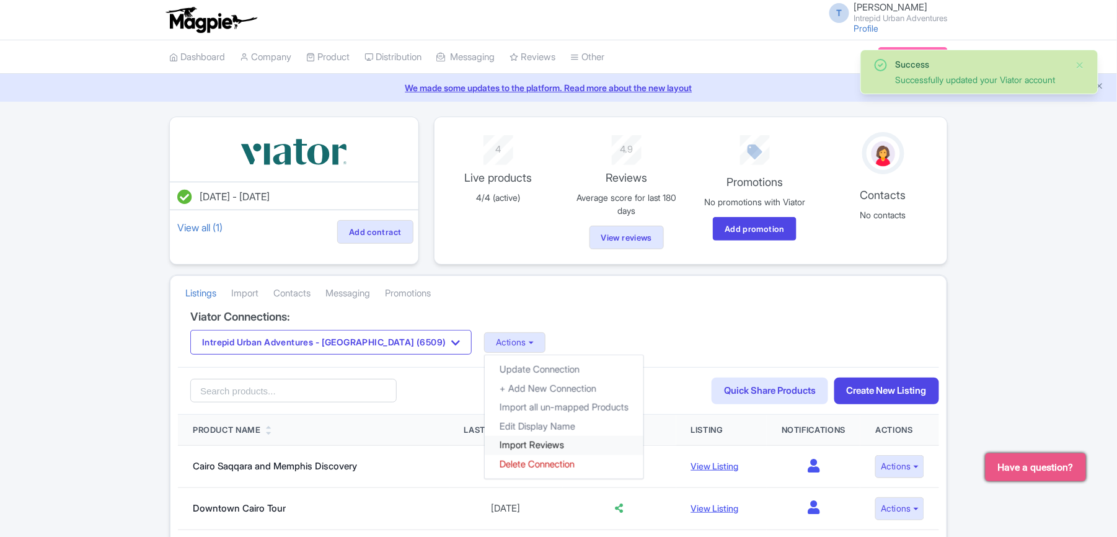
click at [485, 444] on link "Import Reviews" at bounding box center [564, 445] width 159 height 19
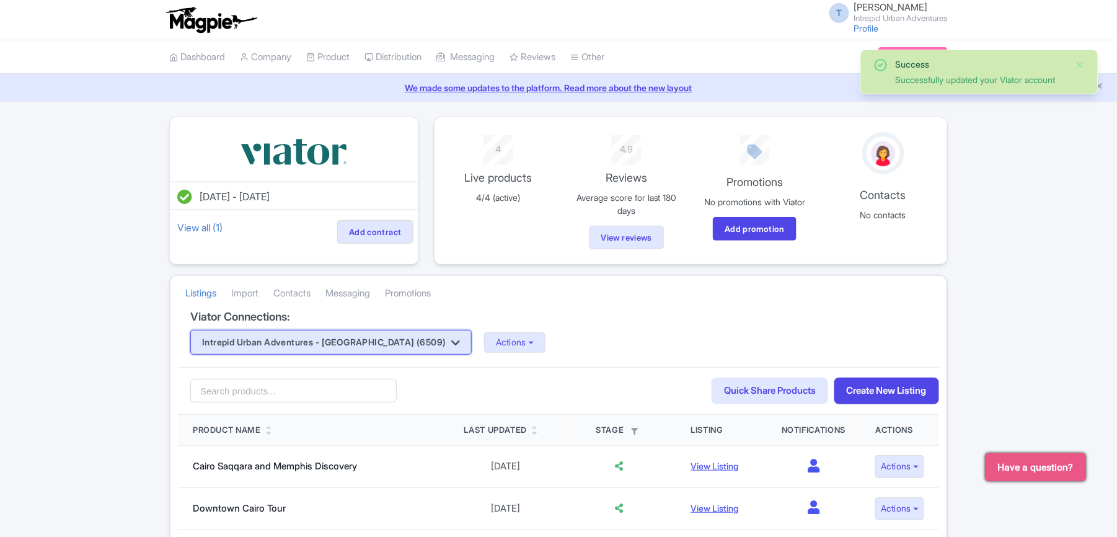
click at [324, 348] on button "Intrepid Urban Adventures - [GEOGRAPHIC_DATA] (6509)" at bounding box center [331, 342] width 282 height 25
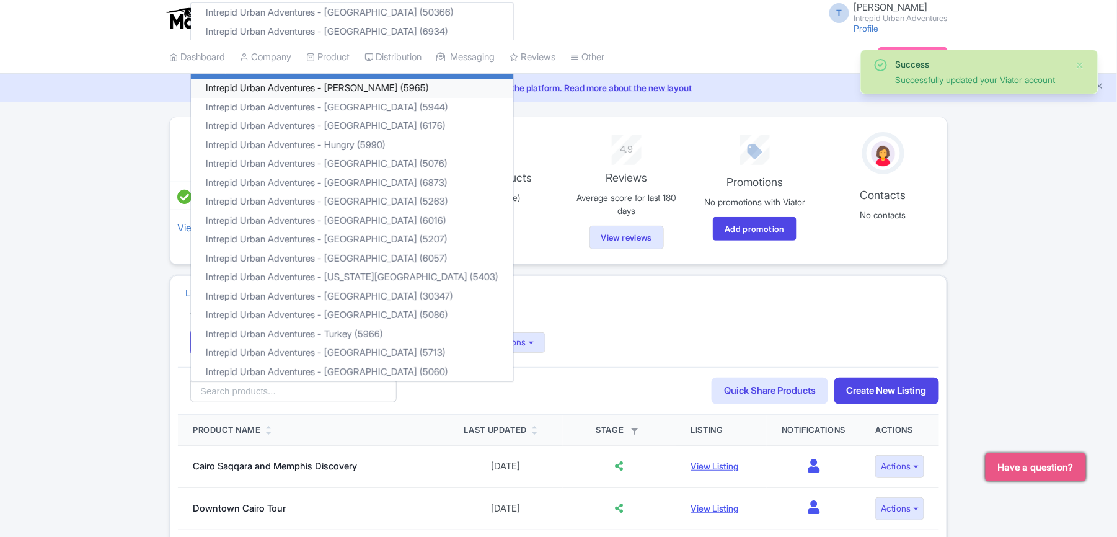
click at [353, 91] on link "Intrepid Urban Adventures - Florence (5965)" at bounding box center [352, 88] width 322 height 19
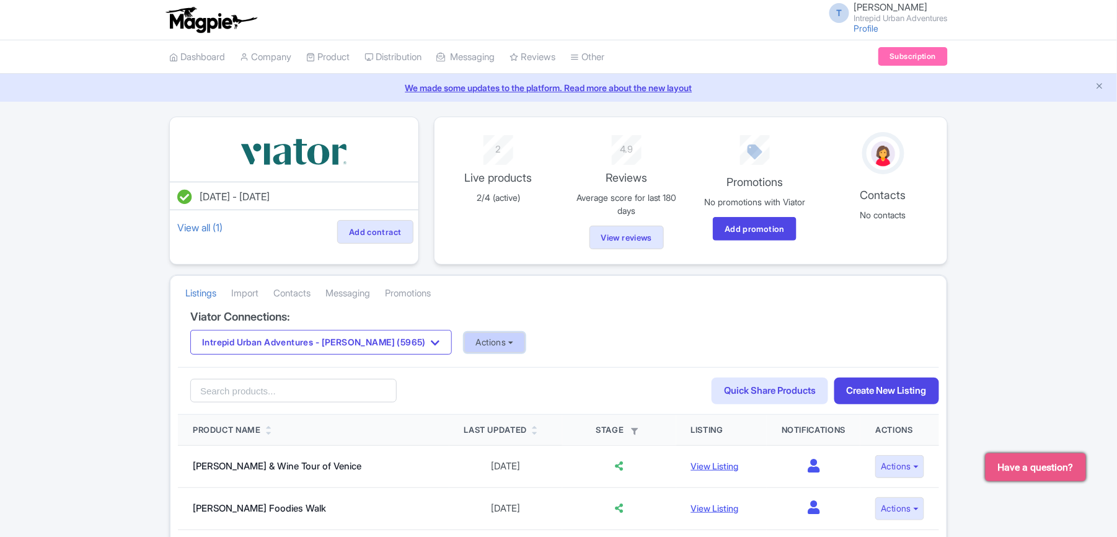
click at [476, 337] on button "Actions" at bounding box center [494, 342] width 61 height 20
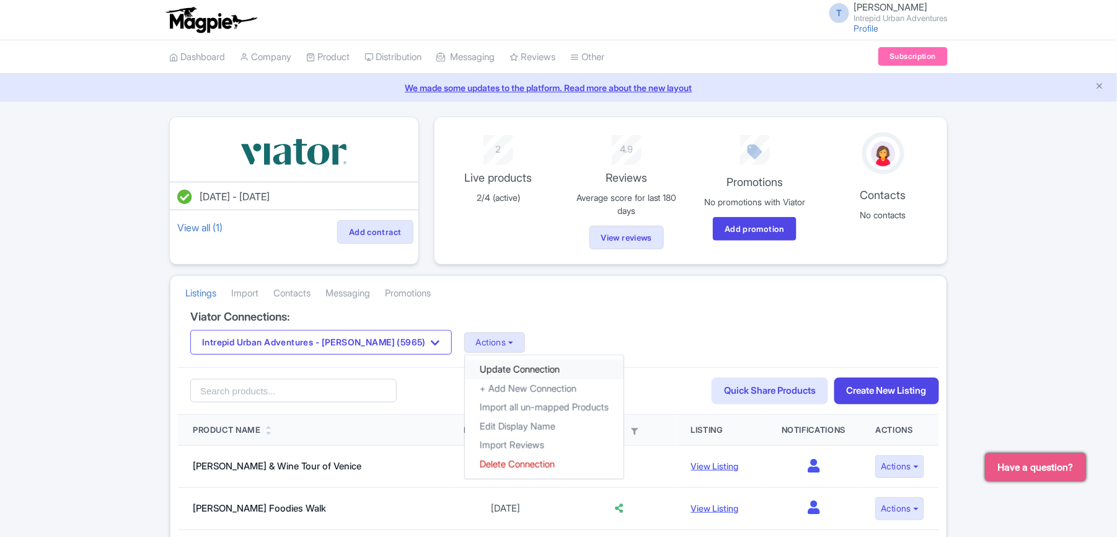
click at [487, 375] on link "Update Connection" at bounding box center [544, 369] width 159 height 19
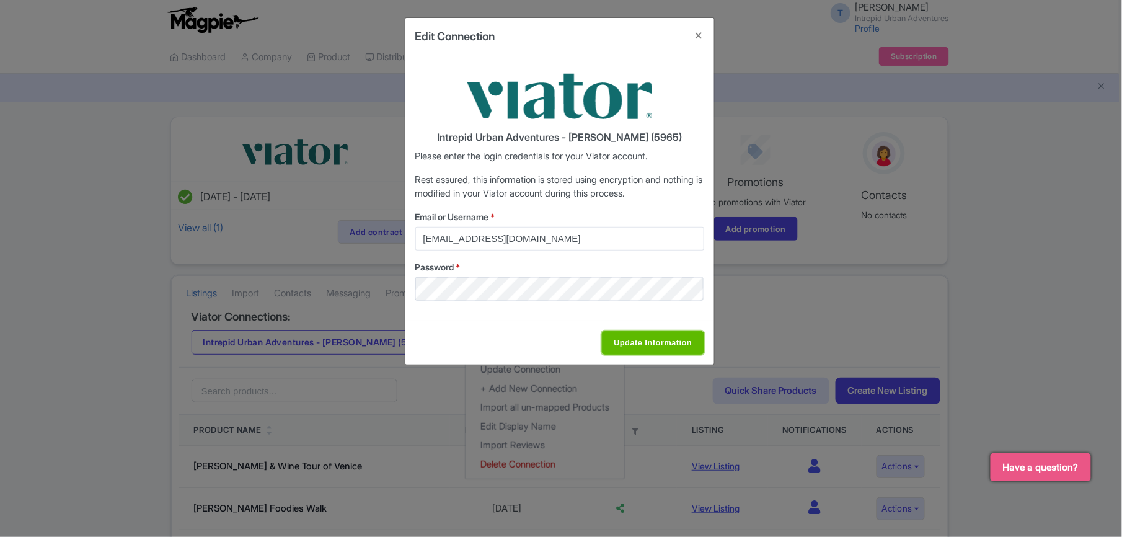
click at [702, 351] on input "Update Information" at bounding box center [653, 343] width 102 height 24
type input "Saving..."
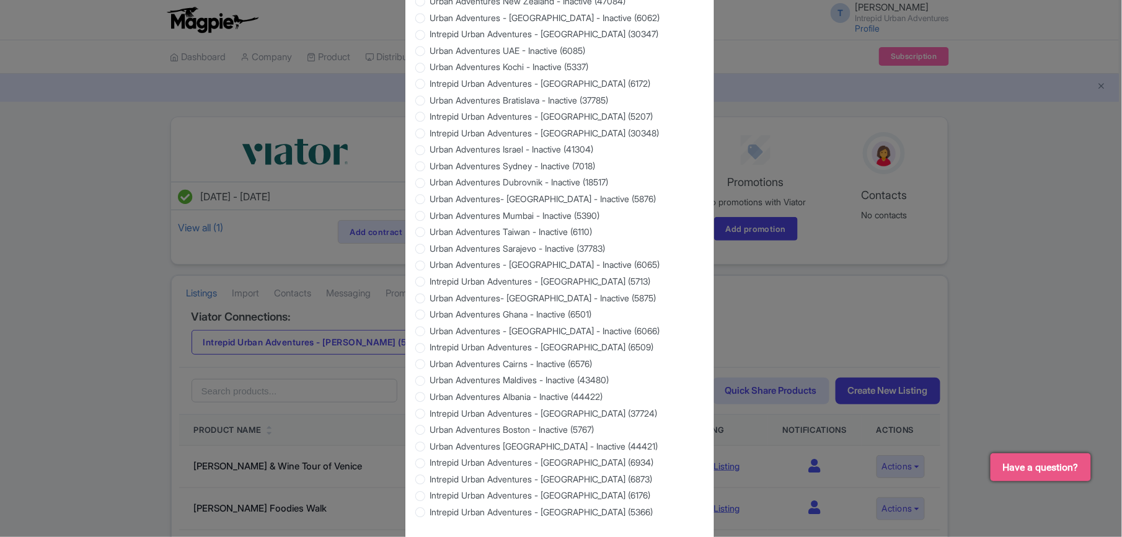
scroll to position [1055, 0]
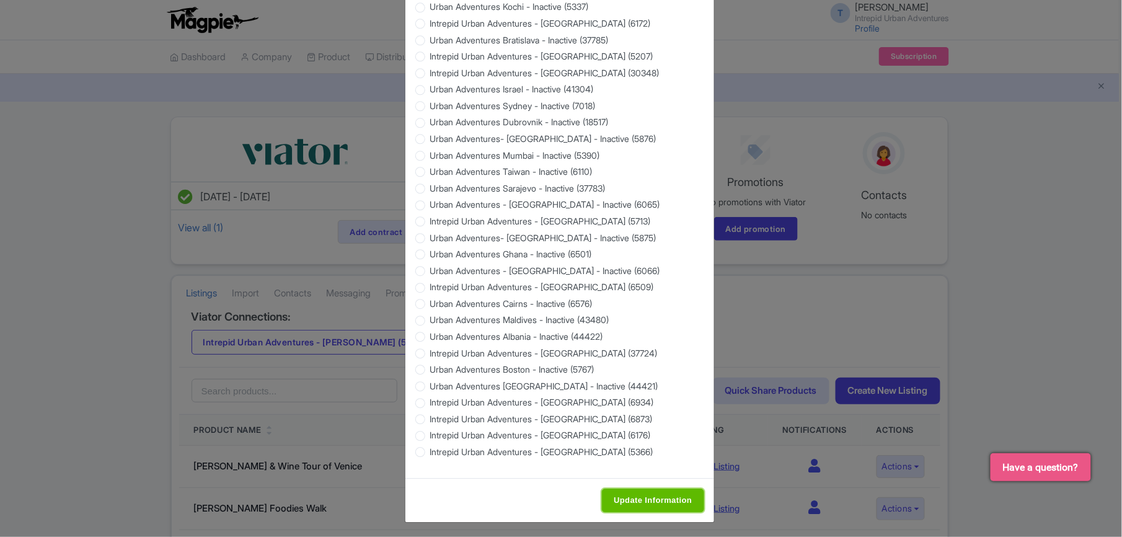
click at [641, 494] on input "Update Information" at bounding box center [653, 501] width 102 height 24
type input "Saving..."
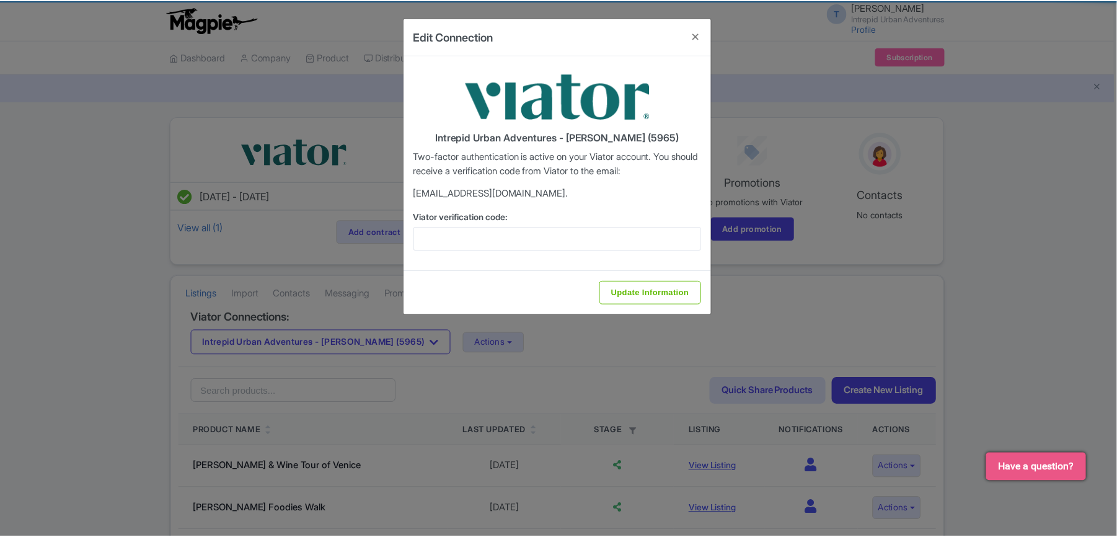
scroll to position [0, 0]
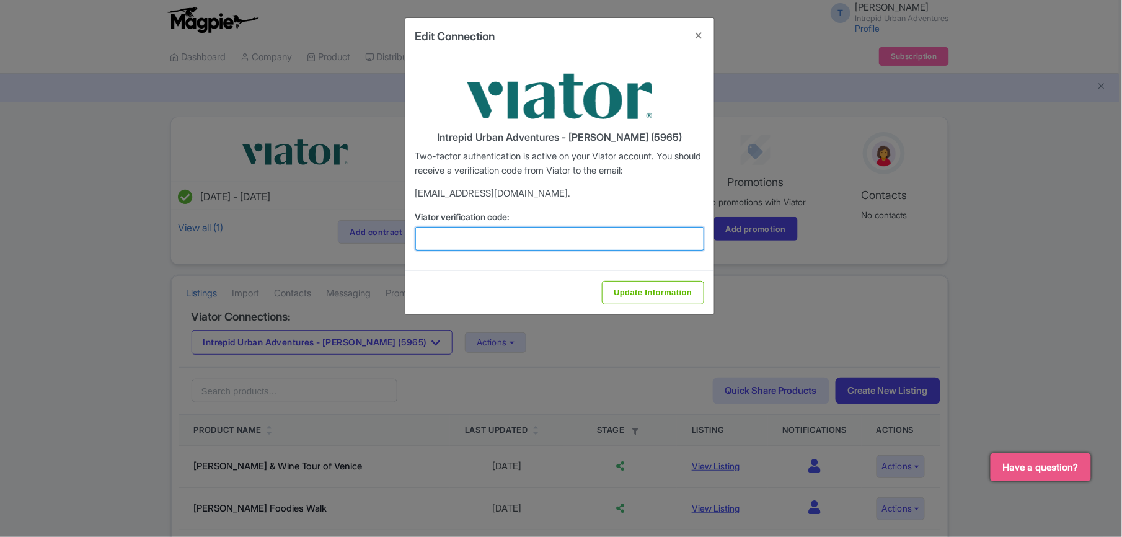
click at [450, 244] on input "Viator verification code:" at bounding box center [559, 239] width 289 height 24
paste input "193532"
type input "193532"
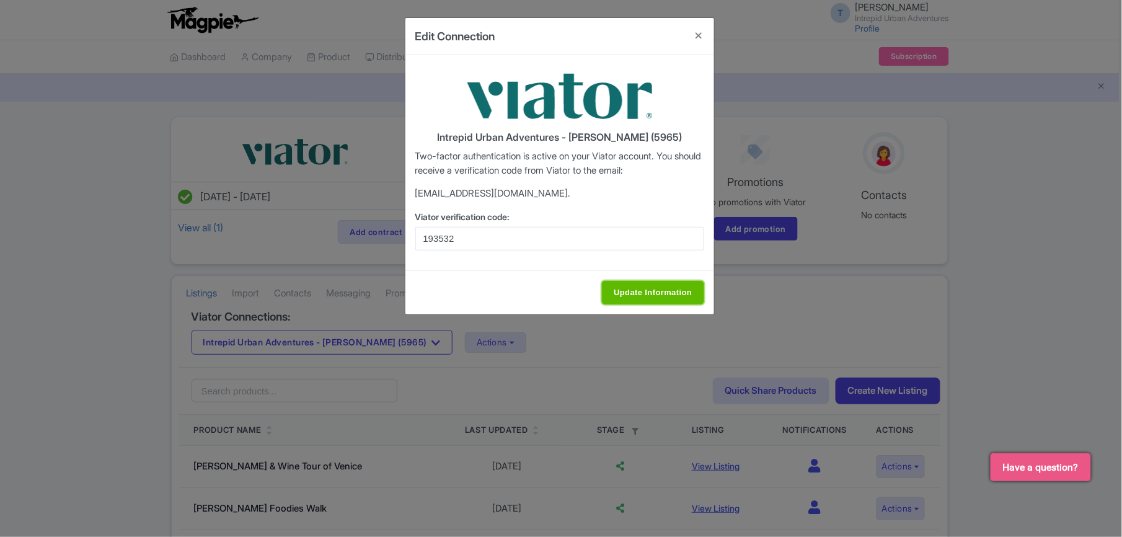
click at [659, 293] on input "Update Information" at bounding box center [653, 293] width 102 height 24
type input "Update Information"
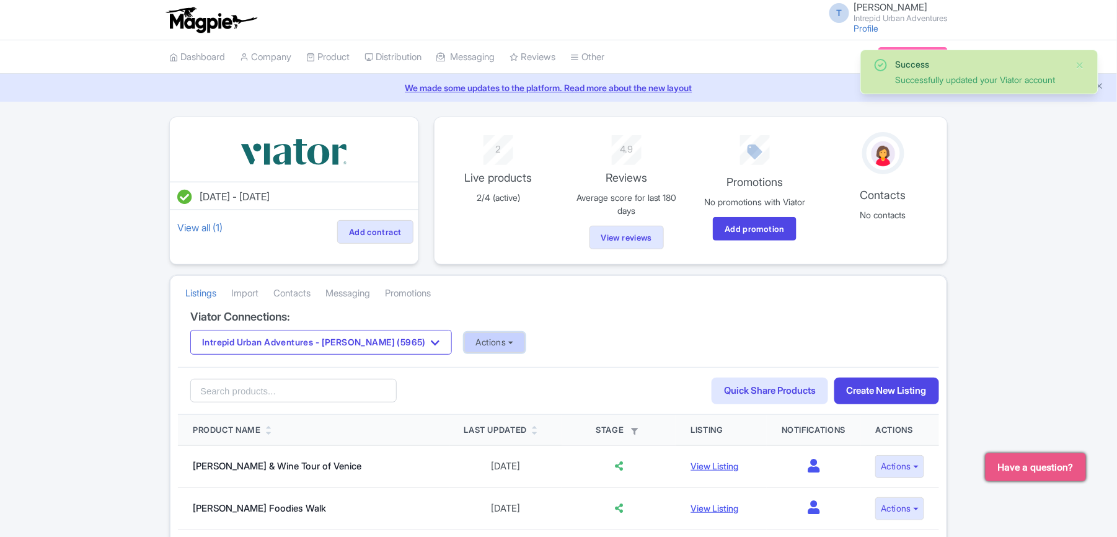
click at [470, 340] on button "Actions" at bounding box center [494, 342] width 61 height 20
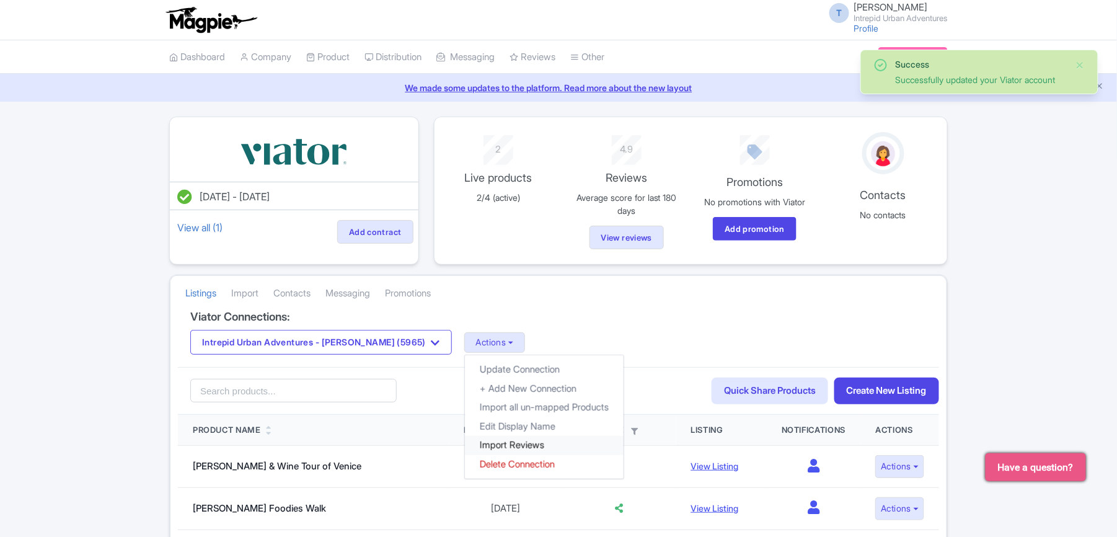
click at [497, 443] on link "Import Reviews" at bounding box center [544, 445] width 159 height 19
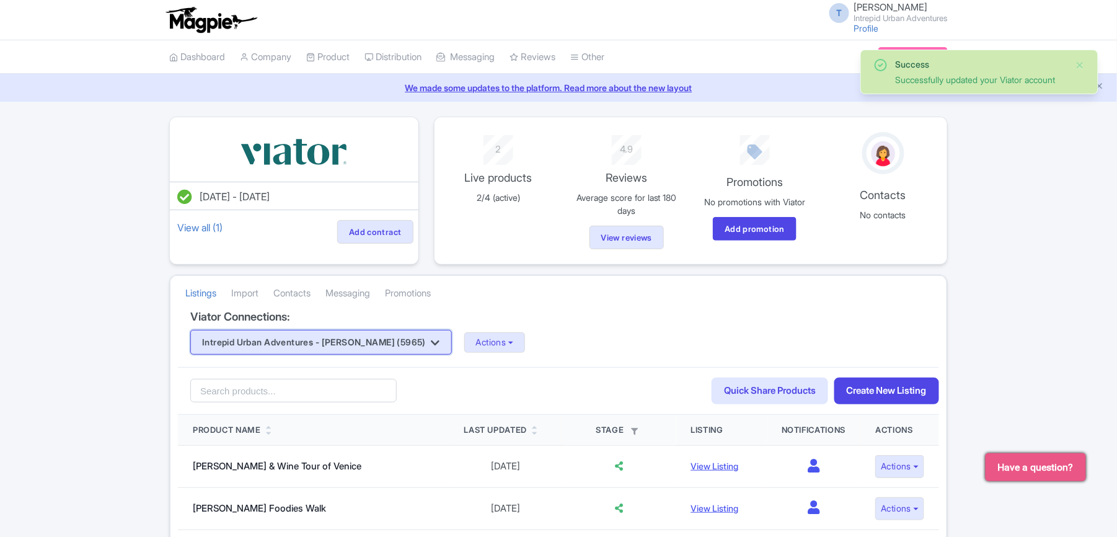
click at [343, 342] on button "Intrepid Urban Adventures - [PERSON_NAME] (5965)" at bounding box center [321, 342] width 262 height 25
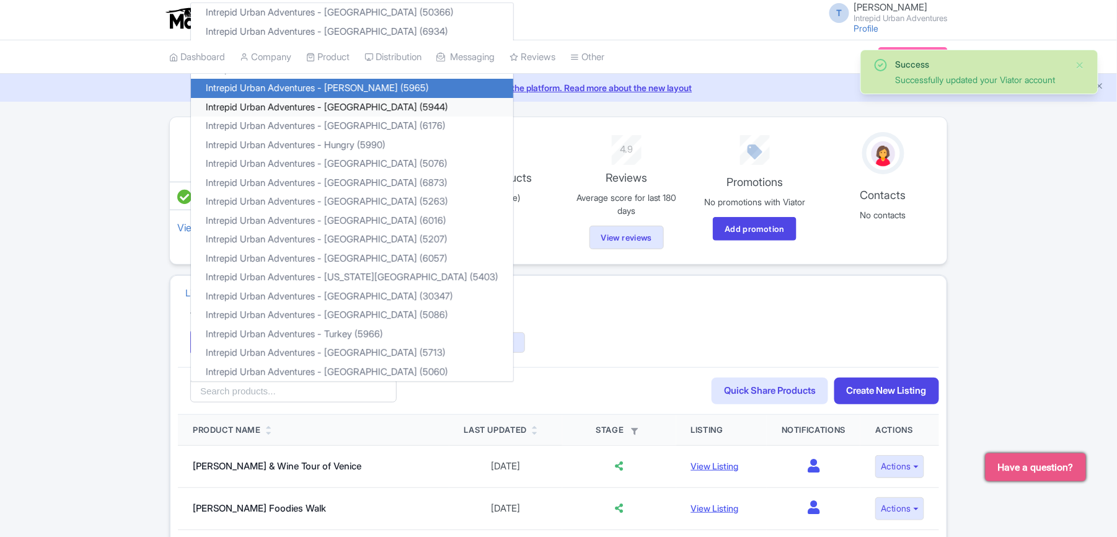
click at [375, 108] on link "Intrepid Urban Adventures - [GEOGRAPHIC_DATA] (5944)" at bounding box center [352, 107] width 322 height 19
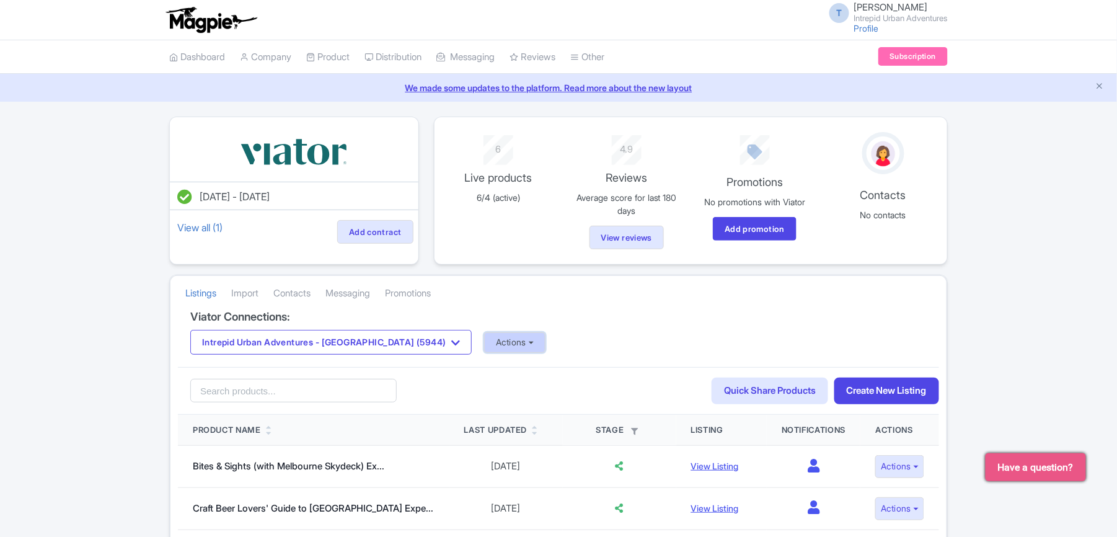
click at [484, 346] on button "Actions" at bounding box center [514, 342] width 61 height 20
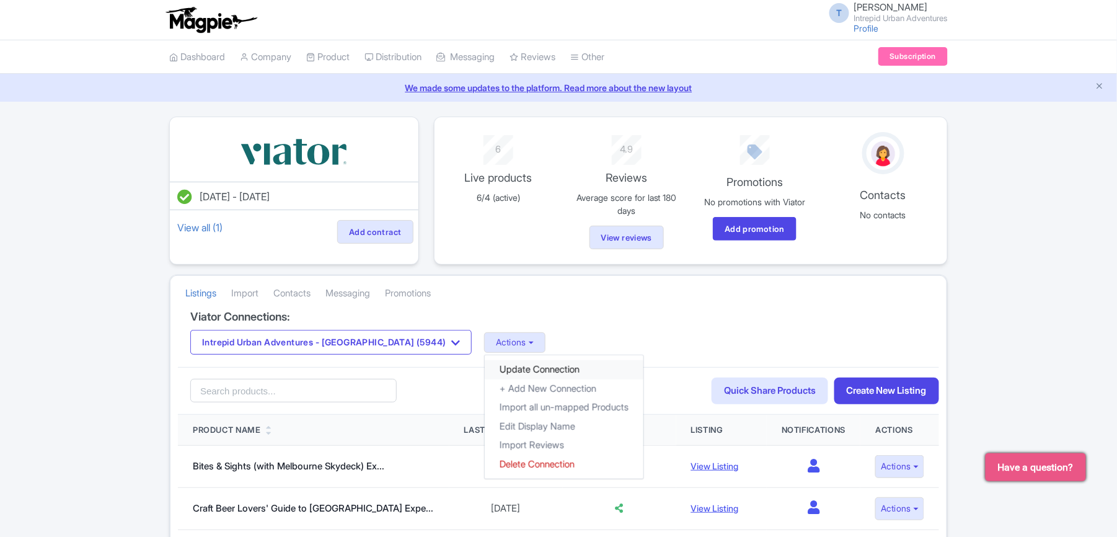
click at [496, 366] on link "Update Connection" at bounding box center [564, 369] width 159 height 19
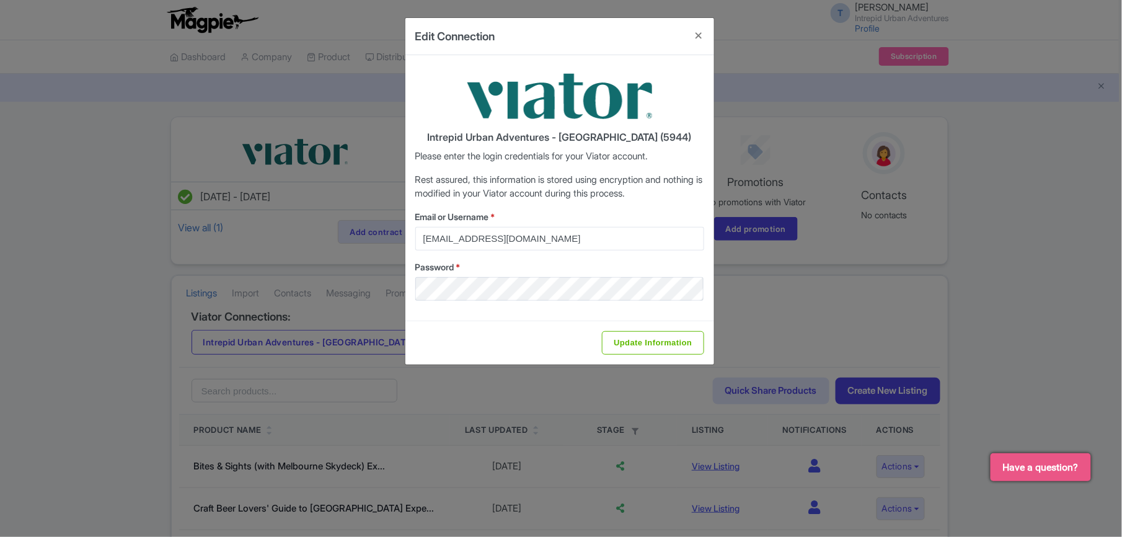
click at [492, 259] on div "Email or Username * viator@magpie.travel Password *" at bounding box center [559, 255] width 289 height 91
click at [504, 234] on input "viator@magpie.travel" at bounding box center [559, 239] width 289 height 24
click at [520, 239] on input "viator@magpie.travel" at bounding box center [559, 239] width 289 height 24
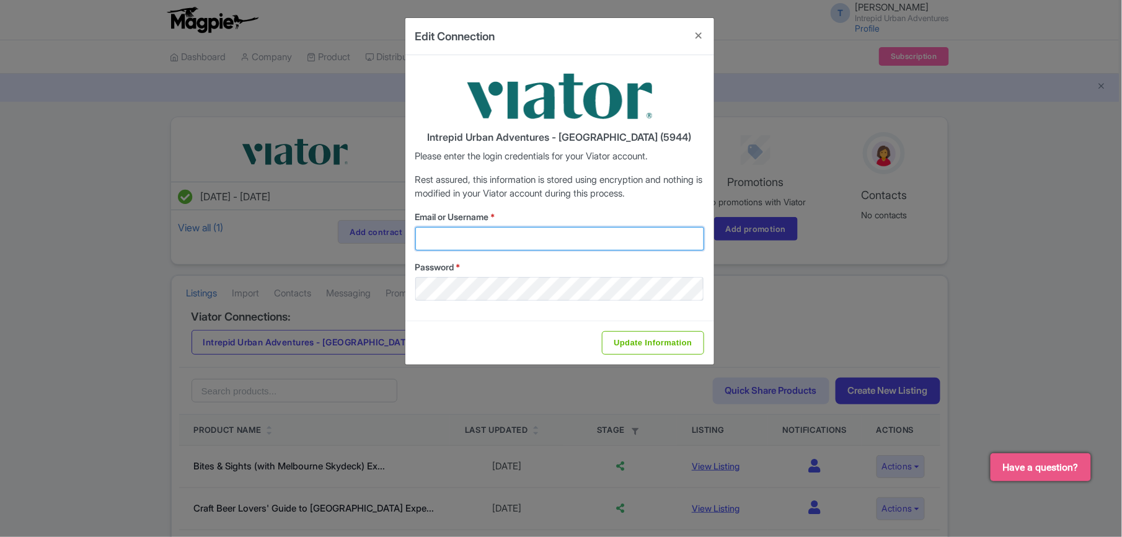
click at [472, 249] on input "Email or Username *" at bounding box center [559, 239] width 289 height 24
type input "[EMAIL_ADDRESS][DOMAIN_NAME]"
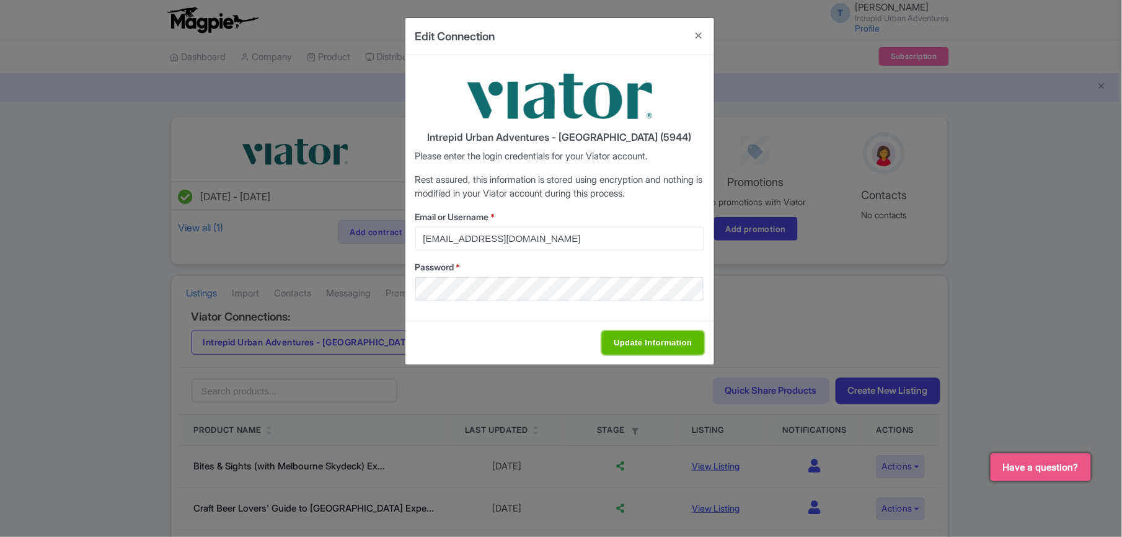
click at [626, 332] on input "Update Information" at bounding box center [653, 343] width 102 height 24
type input "Saving..."
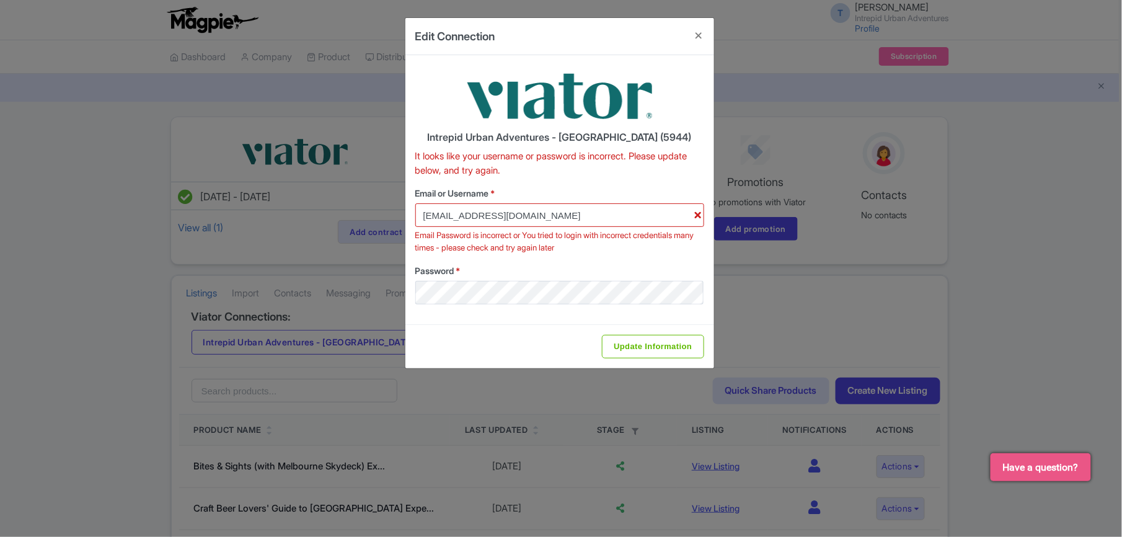
click at [415, 326] on div "Update Information" at bounding box center [560, 346] width 309 height 44
click at [654, 328] on div "Update Information" at bounding box center [560, 346] width 309 height 44
click at [650, 348] on input "Update Information" at bounding box center [653, 347] width 102 height 24
type input "Saving..."
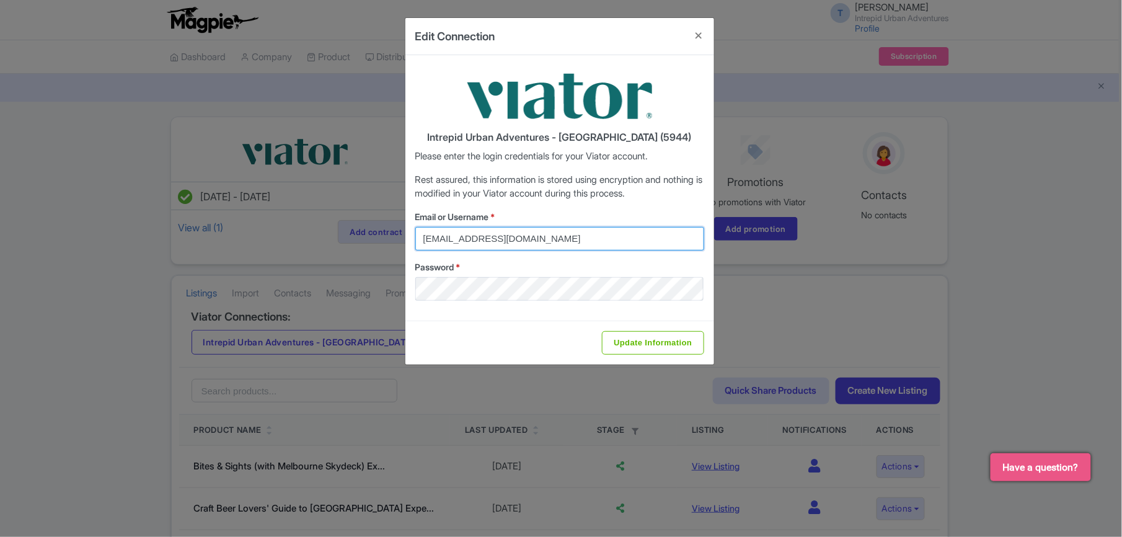
click at [541, 236] on input "viator@magpie.travel" at bounding box center [559, 239] width 289 height 24
click at [541, 236] on input "[EMAIL_ADDRESS][DOMAIN_NAME]" at bounding box center [559, 239] width 289 height 24
type input "[EMAIL_ADDRESS][DOMAIN_NAME]"
click at [435, 353] on div "Update Information" at bounding box center [560, 343] width 309 height 44
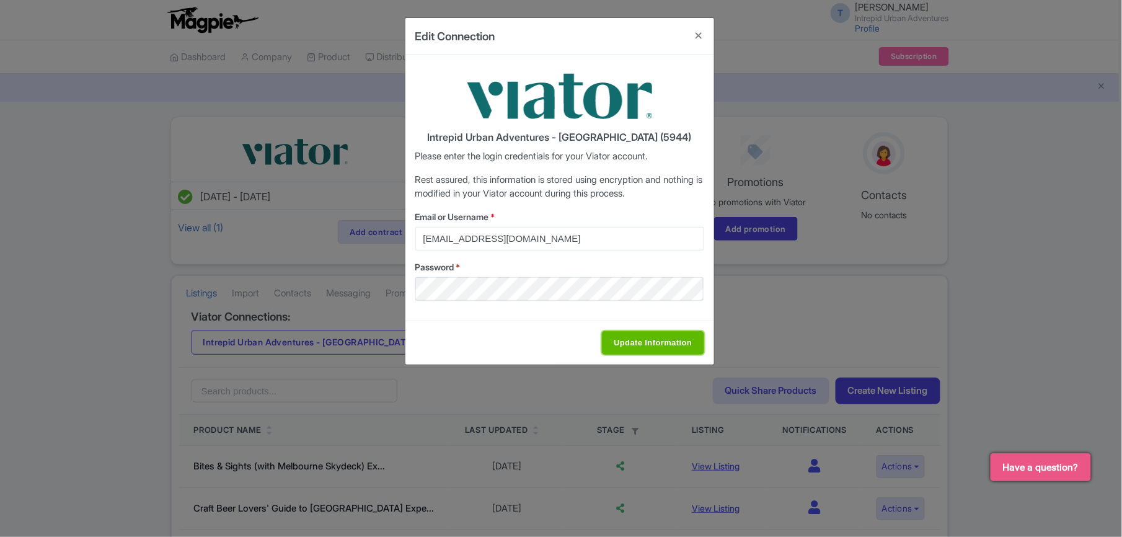
click at [643, 348] on input "Update Information" at bounding box center [653, 343] width 102 height 24
type input "Update Information"
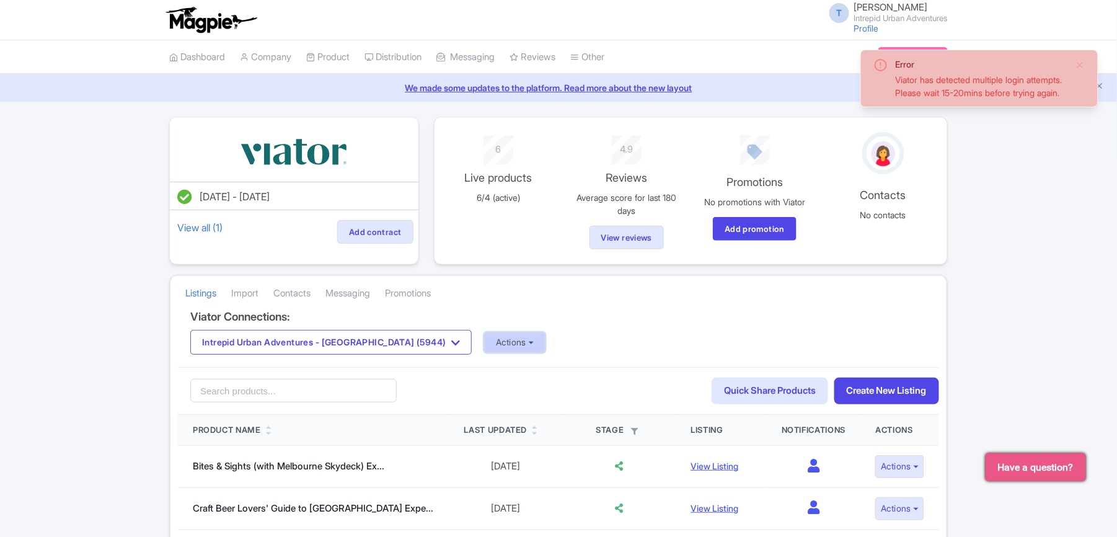
click at [484, 343] on button "Actions" at bounding box center [514, 342] width 61 height 20
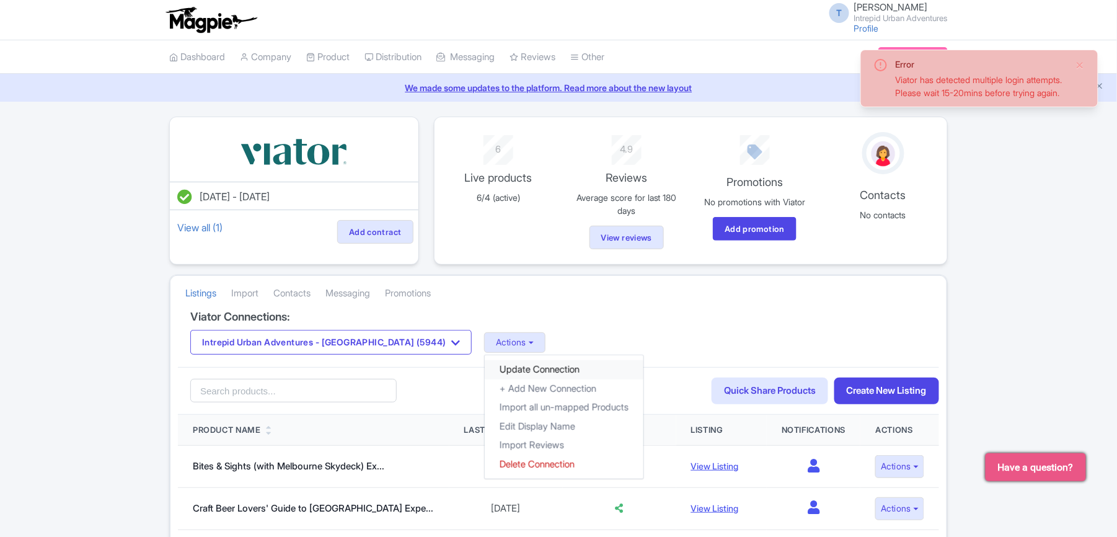
click at [485, 373] on link "Update Connection" at bounding box center [564, 369] width 159 height 19
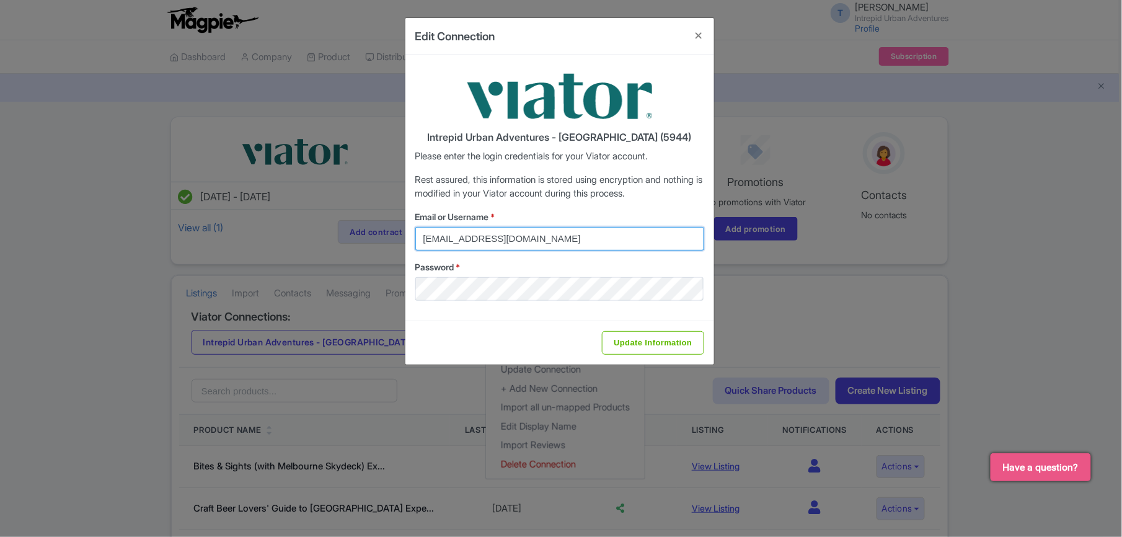
click at [521, 242] on input "viator@magpie.travel" at bounding box center [559, 239] width 289 height 24
type input "reservations@urbanadventures.com"
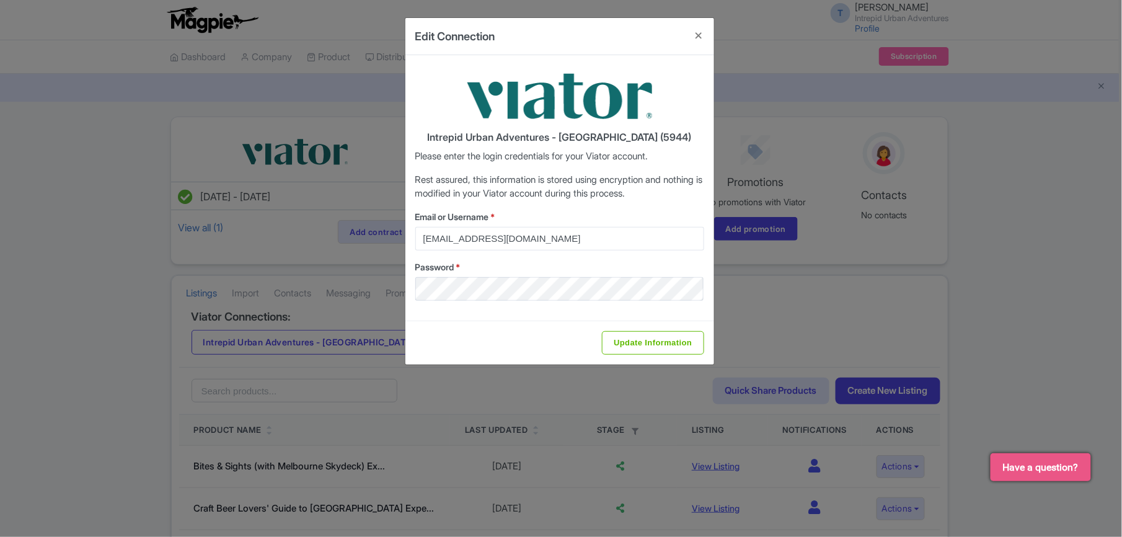
click at [434, 330] on div "Update Information" at bounding box center [560, 343] width 309 height 44
click at [630, 348] on input "Update Information" at bounding box center [653, 343] width 102 height 24
type input "Saving..."
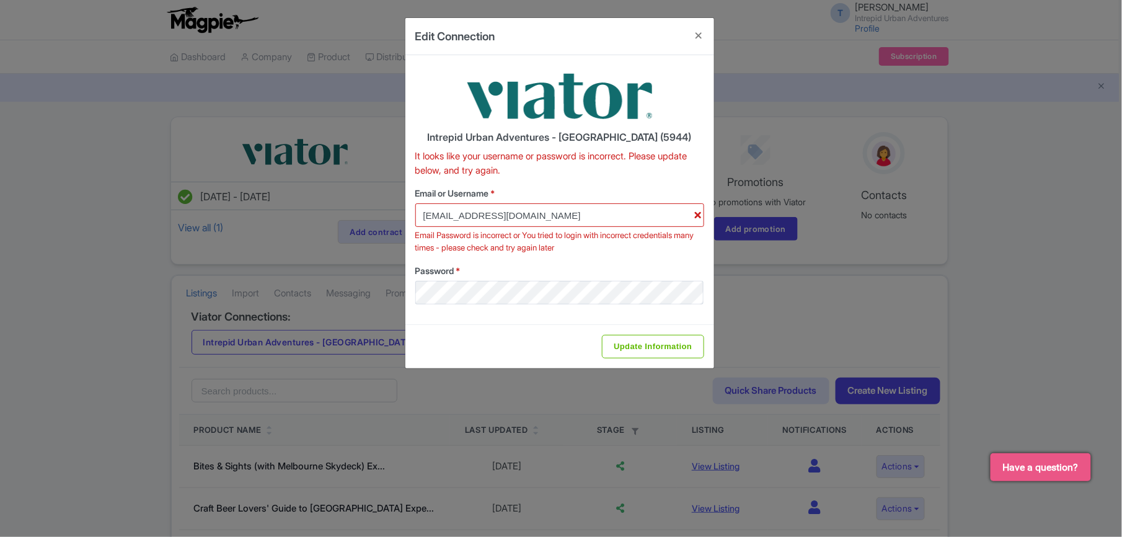
click at [485, 278] on div "Password *" at bounding box center [559, 284] width 289 height 40
click at [414, 346] on div "Update Information" at bounding box center [560, 346] width 309 height 44
click at [636, 342] on input "Update Information" at bounding box center [653, 347] width 102 height 24
type input "Update Information"
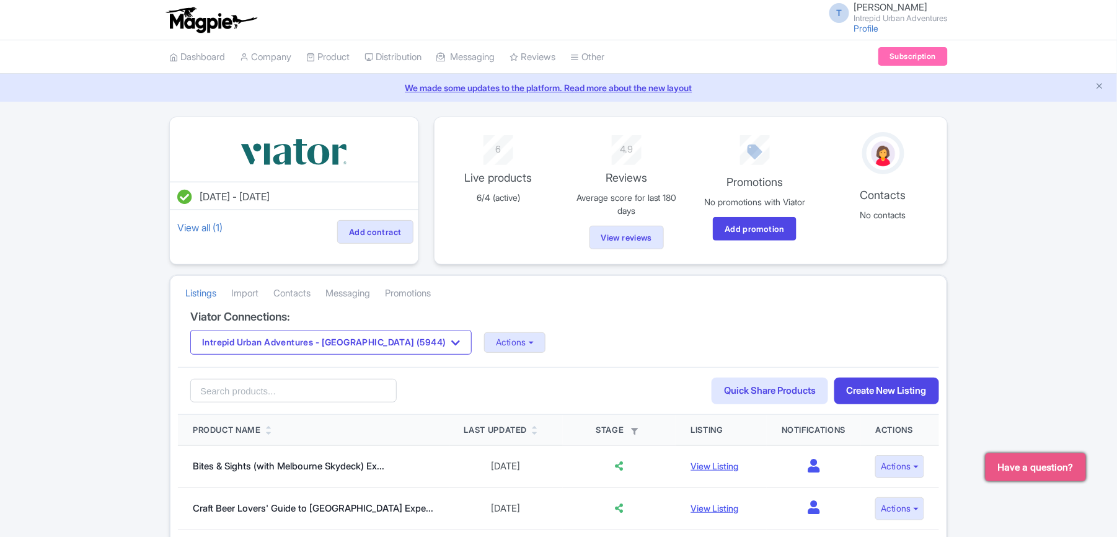
click at [898, 30] on div "T Tu Nguyen Intrepid Urban Adventures Profile Users Settings Sign out" at bounding box center [885, 19] width 126 height 34
click at [881, 6] on span "[PERSON_NAME]" at bounding box center [891, 7] width 74 height 12
click at [869, 92] on link "Sign out" at bounding box center [889, 96] width 118 height 19
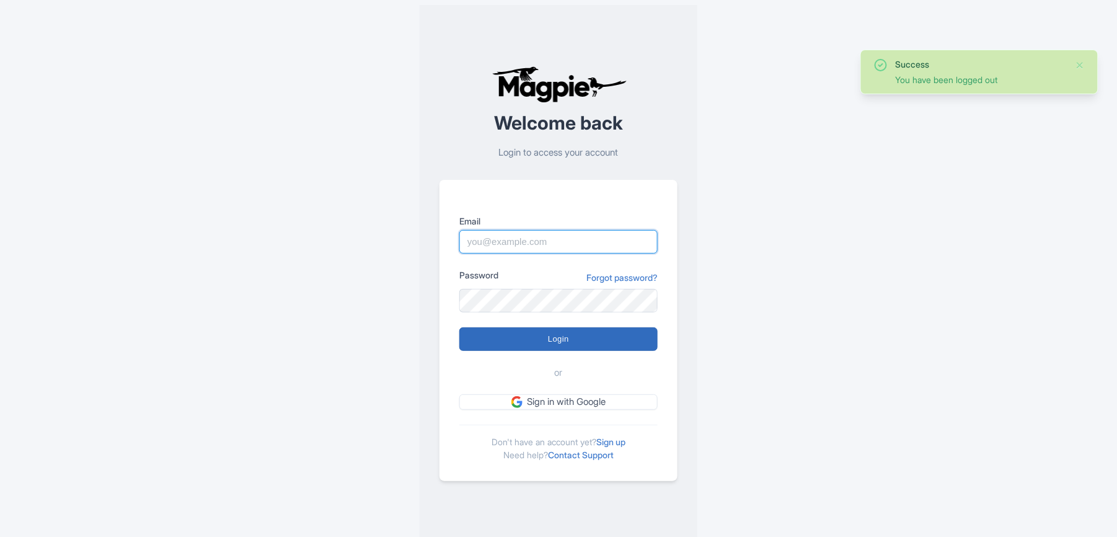
type input "[EMAIL_ADDRESS][DOMAIN_NAME]"
click at [549, 343] on input "Login" at bounding box center [558, 339] width 198 height 24
type input "Logging in..."
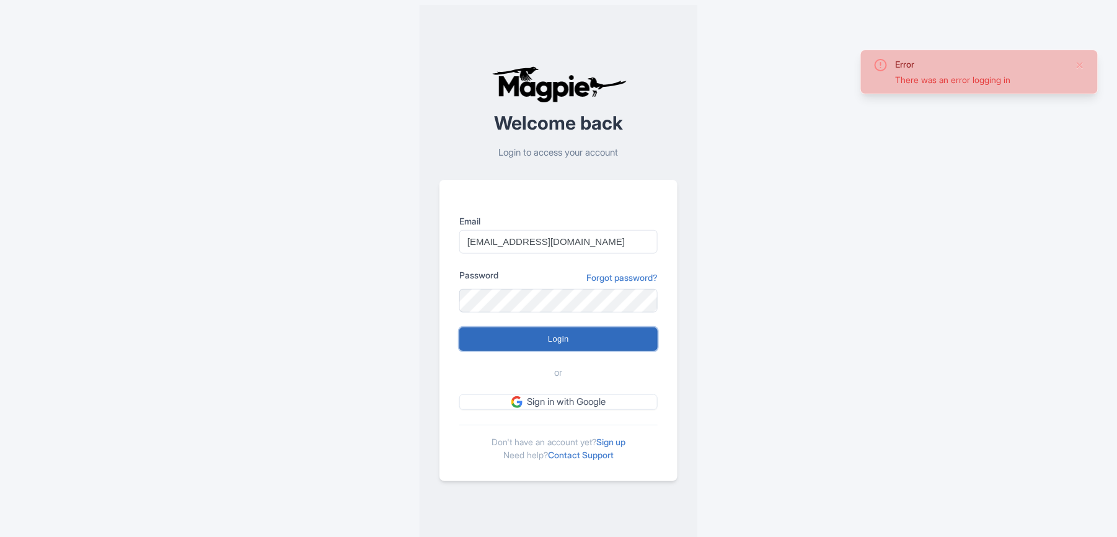
click at [563, 340] on input "Login" at bounding box center [558, 339] width 198 height 24
type input "Logging in..."
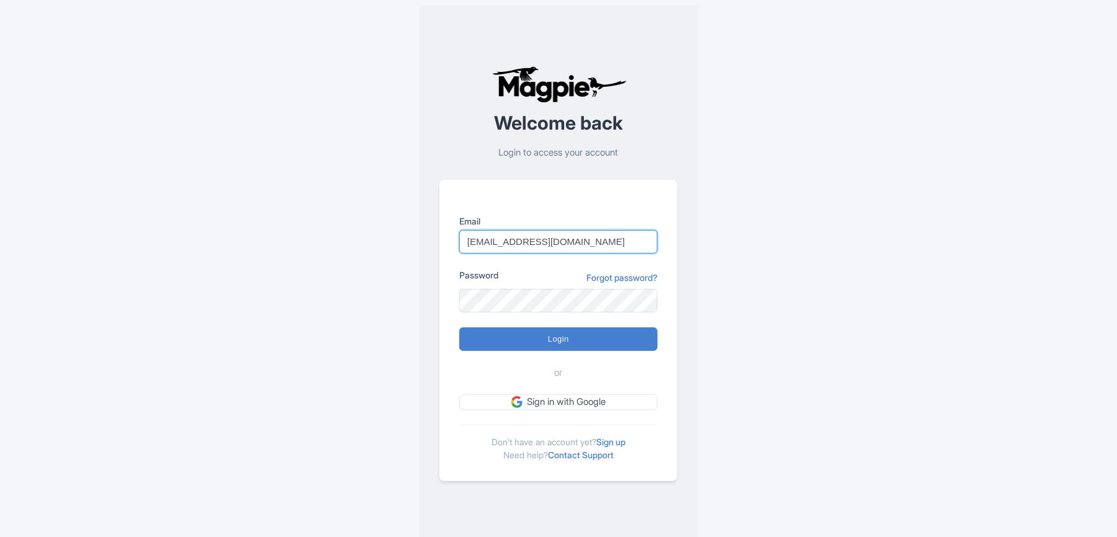
click at [500, 231] on input "[EMAIL_ADDRESS][DOMAIN_NAME]" at bounding box center [558, 242] width 198 height 24
click at [503, 236] on input "[EMAIL_ADDRESS][DOMAIN_NAME]" at bounding box center [558, 242] width 198 height 24
type input "[EMAIL_ADDRESS][PERSON_NAME][DOMAIN_NAME]"
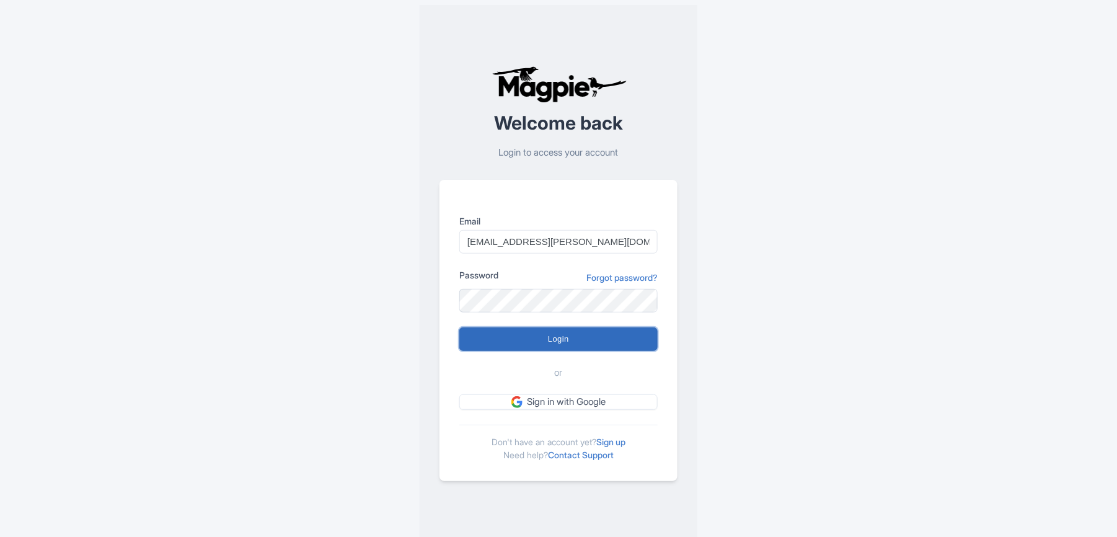
click at [486, 343] on input "Login" at bounding box center [558, 339] width 198 height 24
type input "Logging in..."
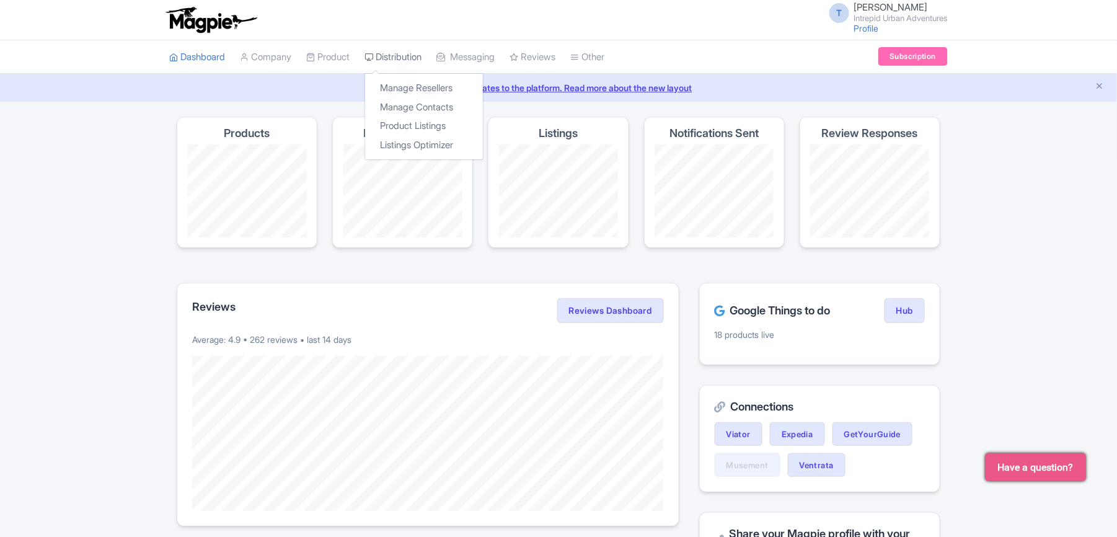
click at [415, 53] on link "Distribution" at bounding box center [393, 57] width 57 height 34
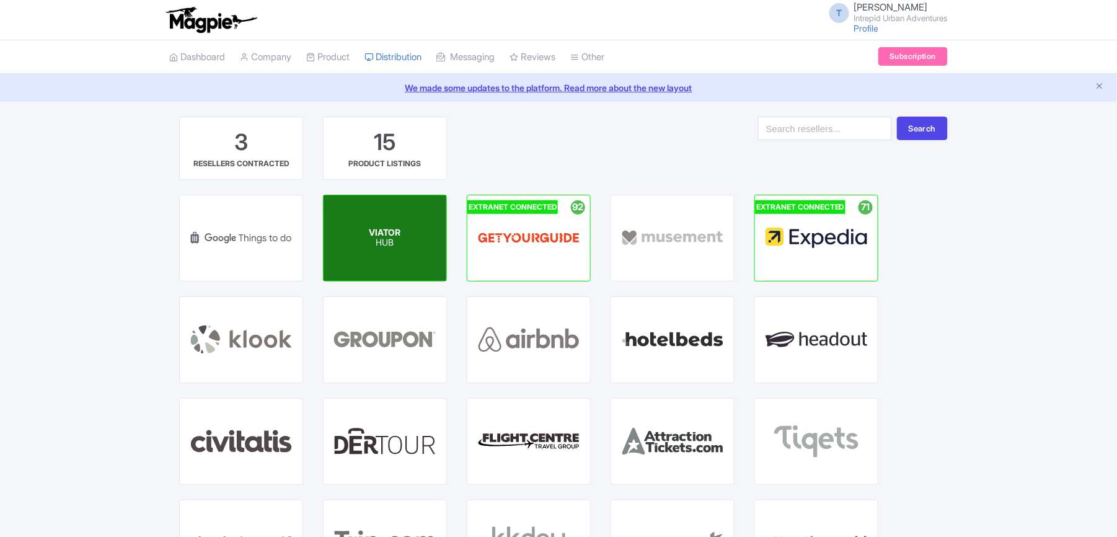
click at [394, 249] on div "VIATOR HUB" at bounding box center [385, 238] width 123 height 86
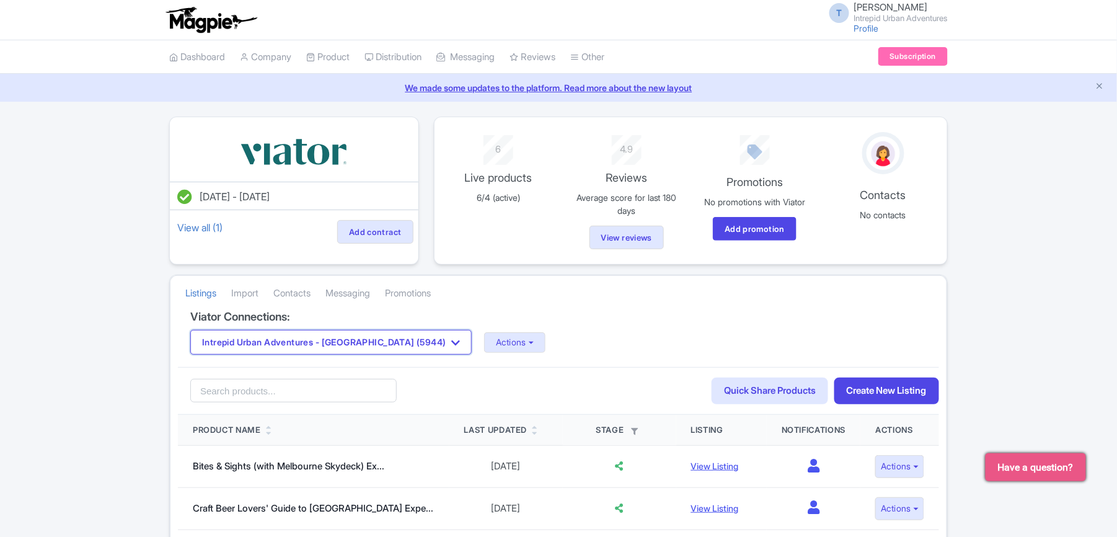
drag, startPoint x: 282, startPoint y: 340, endPoint x: 291, endPoint y: 368, distance: 28.8
click at [291, 368] on div "Viator Connections: Intrepid Urban Adventures - France (5944) Intrepid Urban Ad…" at bounding box center [558, 339] width 761 height 57
click at [484, 340] on button "Actions" at bounding box center [514, 342] width 61 height 20
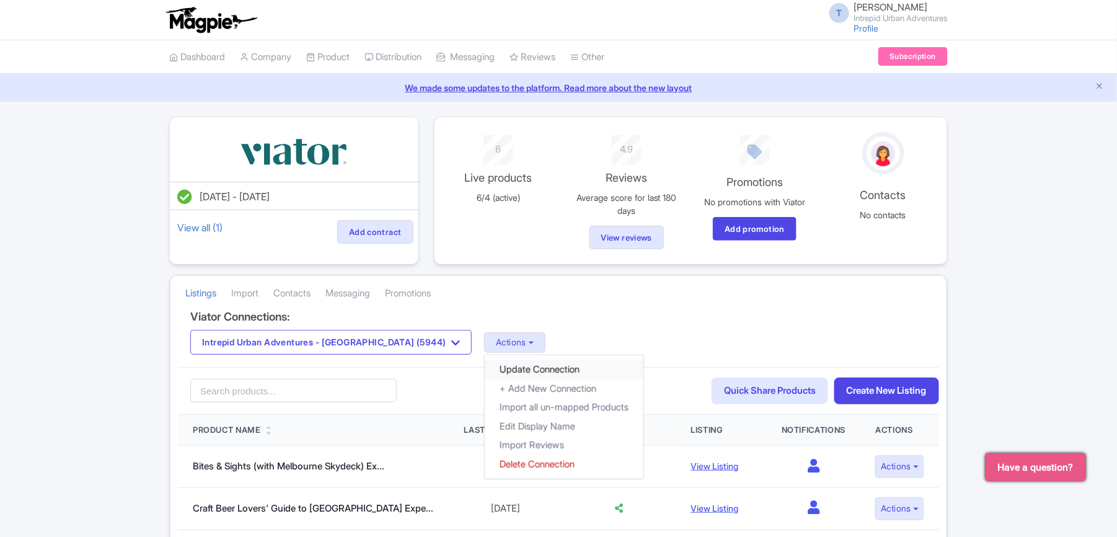
click at [485, 363] on link "Update Connection" at bounding box center [564, 369] width 159 height 19
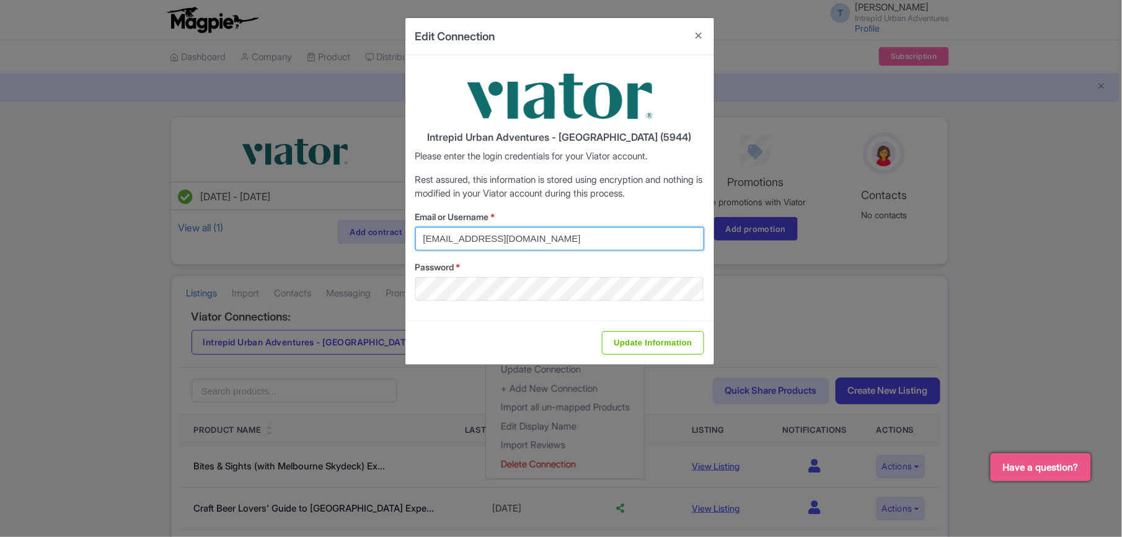
click at [516, 237] on input "viator@magpie.travel" at bounding box center [559, 239] width 289 height 24
type input "reservations@urbanadventures.com"
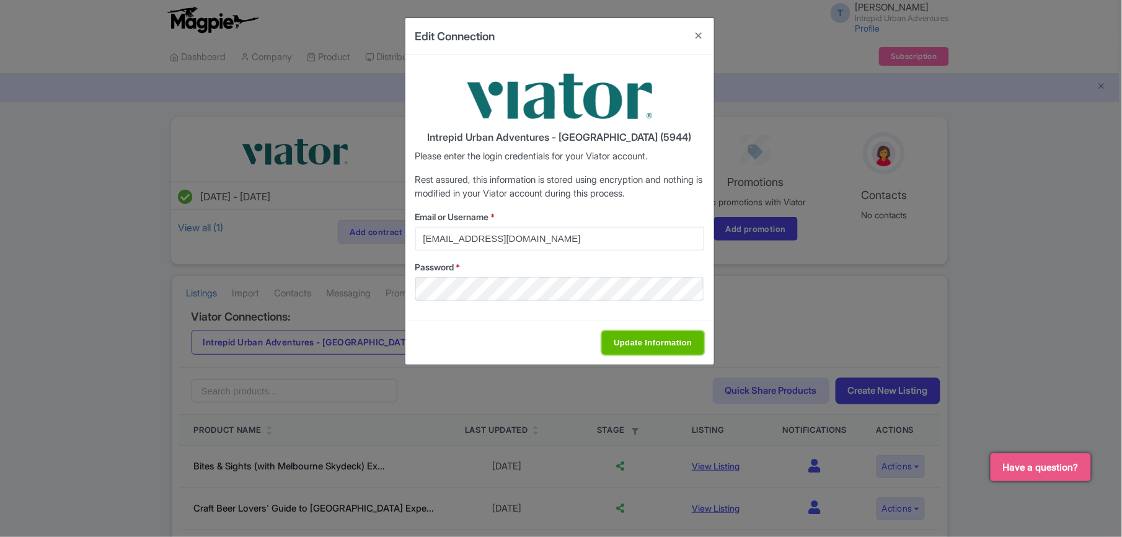
click at [661, 340] on input "Update Information" at bounding box center [653, 343] width 102 height 24
type input "Saving..."
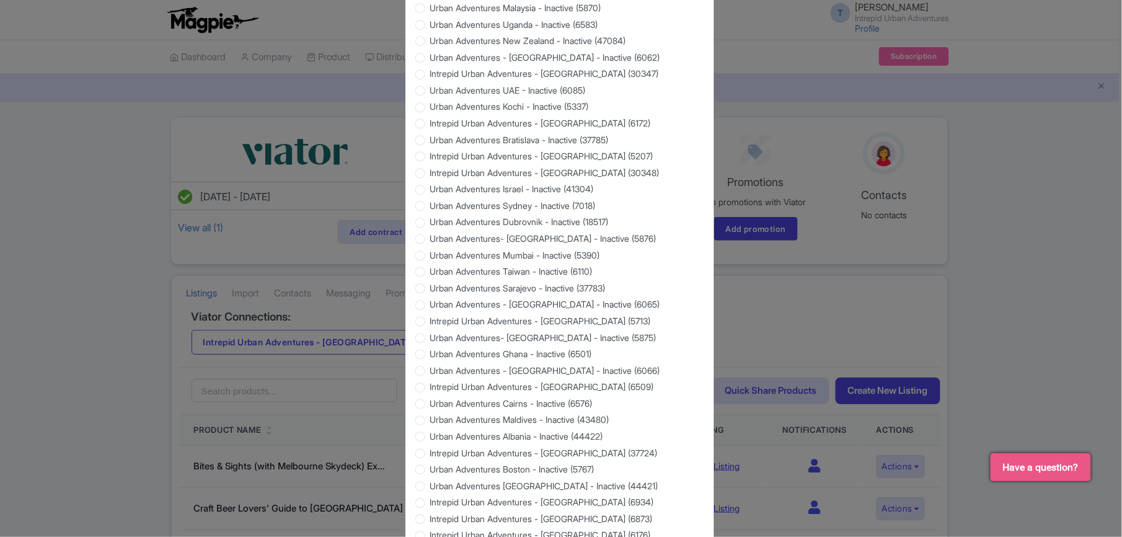
scroll to position [1055, 0]
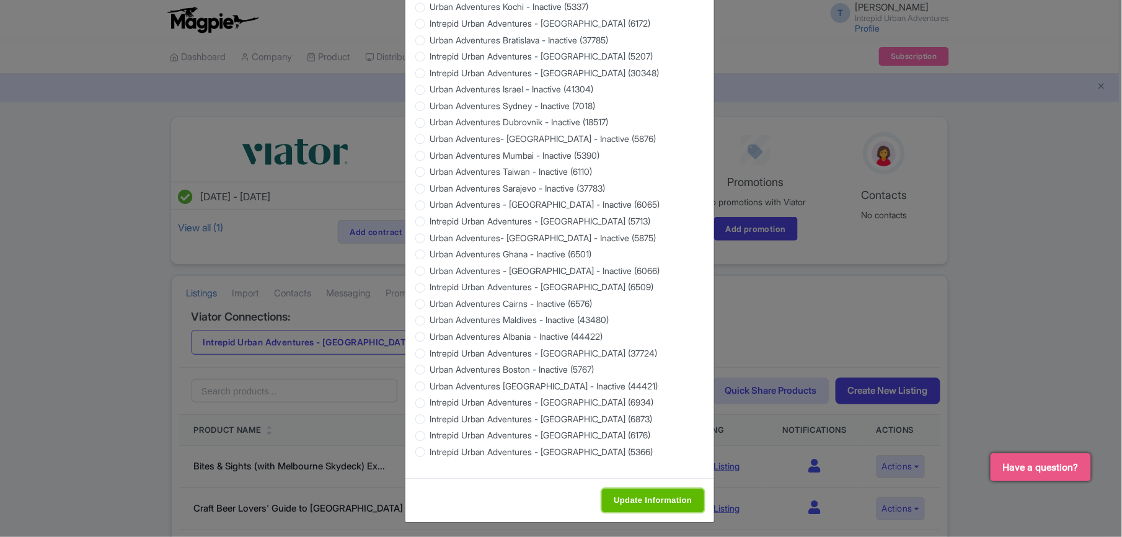
click at [640, 496] on input "Update Information" at bounding box center [653, 501] width 102 height 24
type input "Saving..."
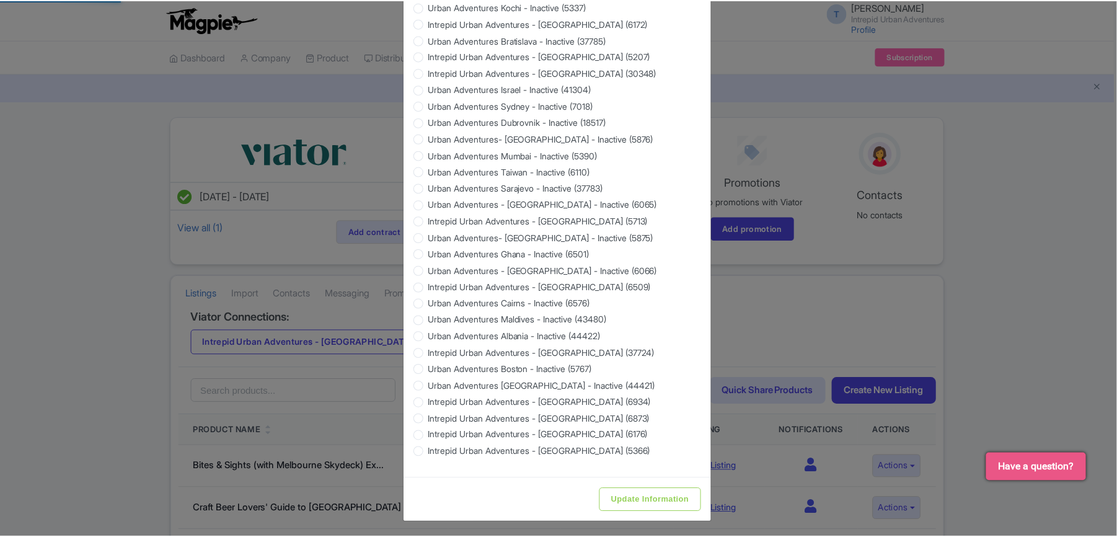
scroll to position [0, 0]
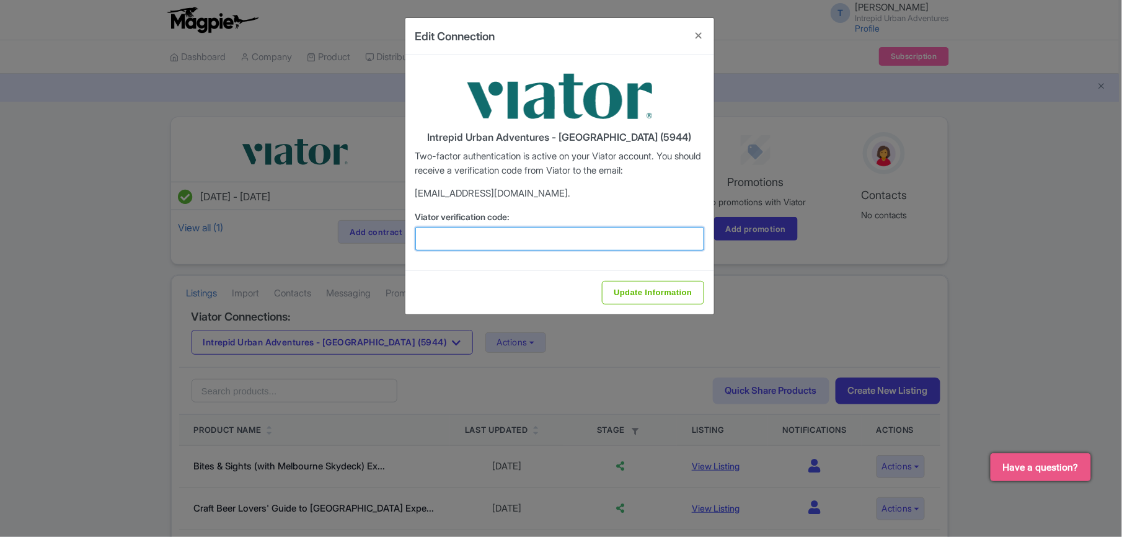
click at [437, 234] on input "Viator verification code:" at bounding box center [559, 239] width 289 height 24
paste input "796899"
type input "796899"
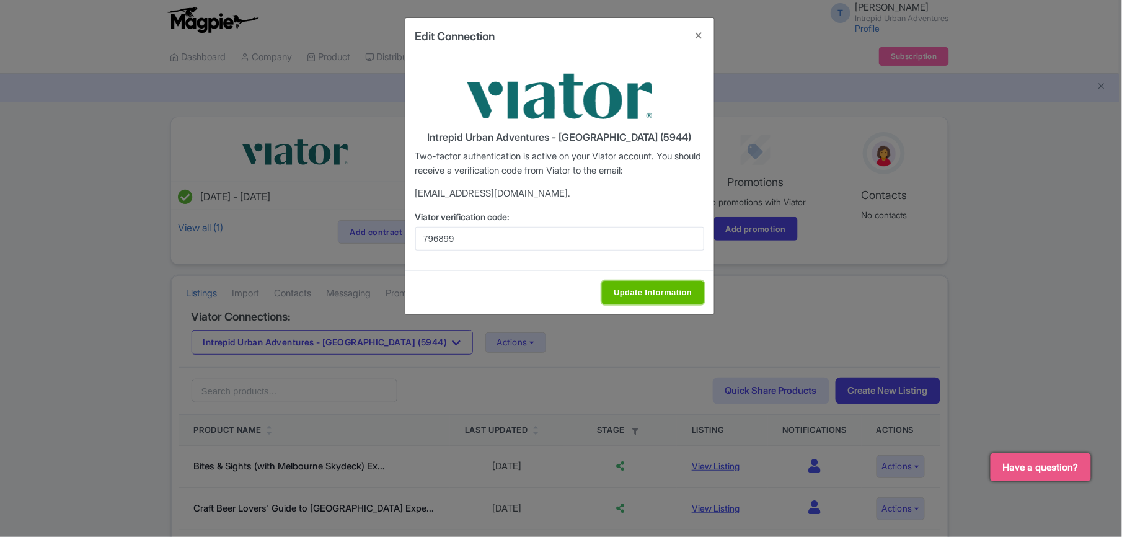
click at [623, 282] on input "Update Information" at bounding box center [653, 293] width 102 height 24
type input "Update Information"
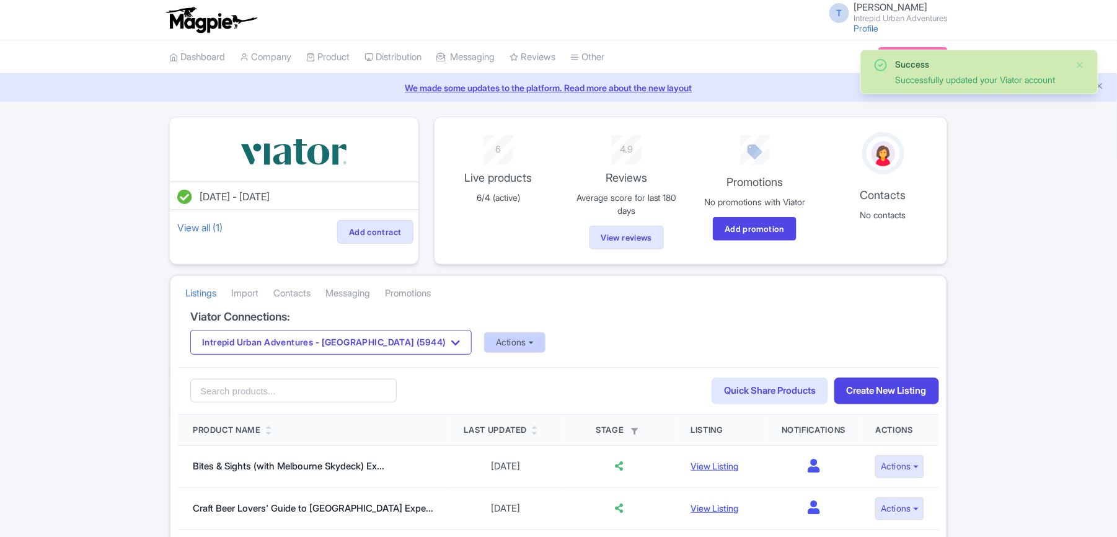
click at [432, 339] on div "Intrepid Urban Adventures - France (5944) Intrepid Urban Adventures - Austria (…" at bounding box center [558, 342] width 737 height 25
click at [484, 341] on button "Actions" at bounding box center [514, 342] width 61 height 20
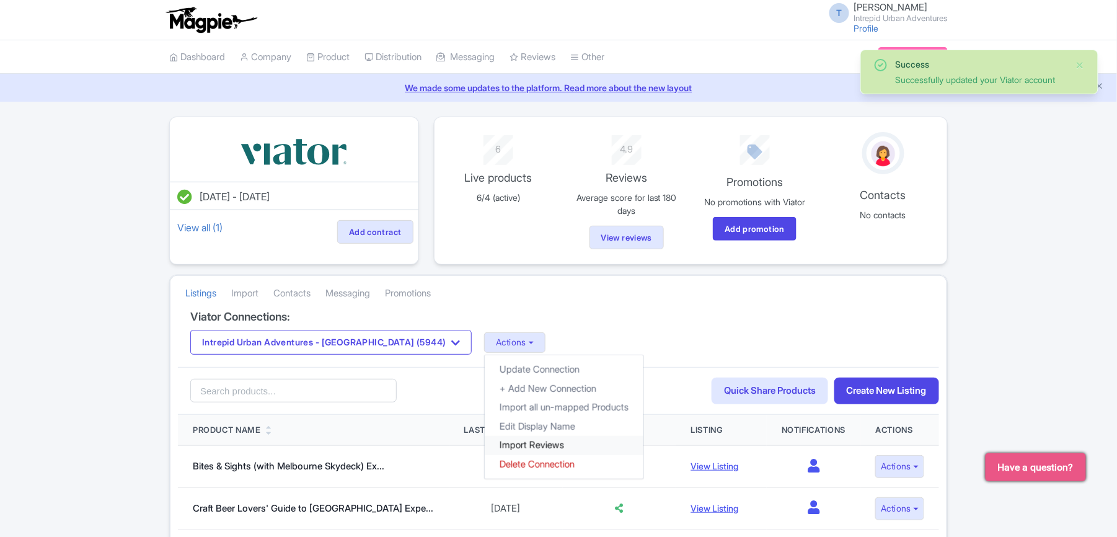
click at [485, 445] on link "Import Reviews" at bounding box center [564, 445] width 159 height 19
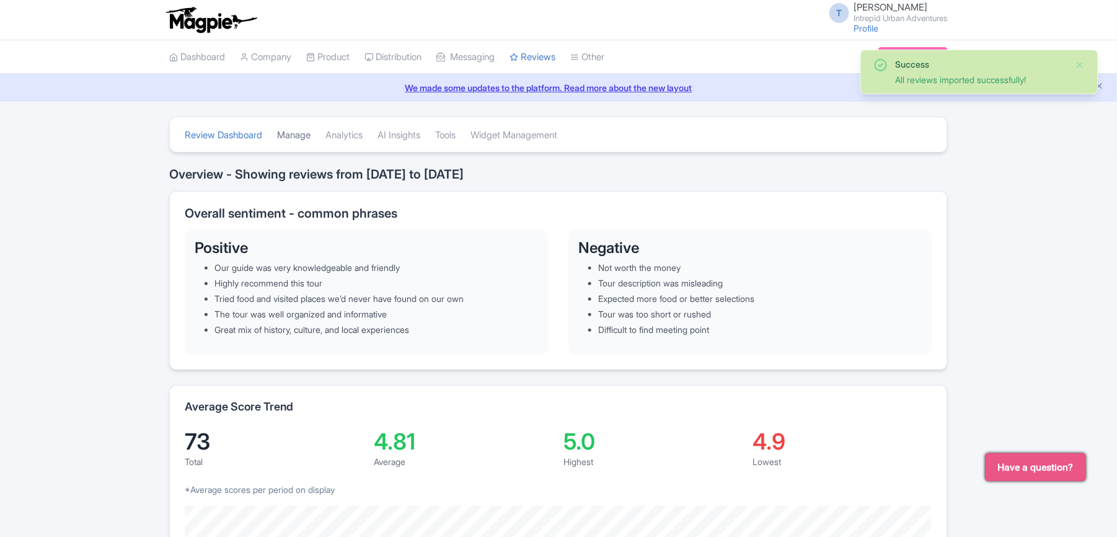
click at [284, 129] on link "Manage" at bounding box center [293, 135] width 33 height 34
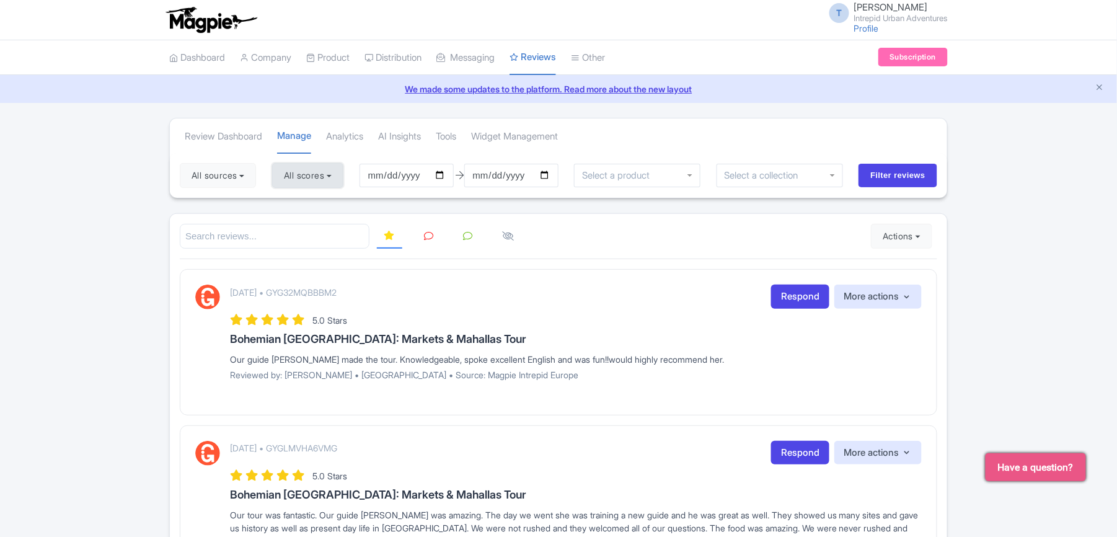
click at [296, 174] on button "All scores" at bounding box center [307, 175] width 71 height 25
click at [295, 223] on label "4 stars" at bounding box center [309, 224] width 28 height 14
click at [295, 223] on input "4 stars" at bounding box center [299, 220] width 8 height 8
checkbox input "false"
click at [295, 206] on label "5 stars" at bounding box center [309, 205] width 28 height 14
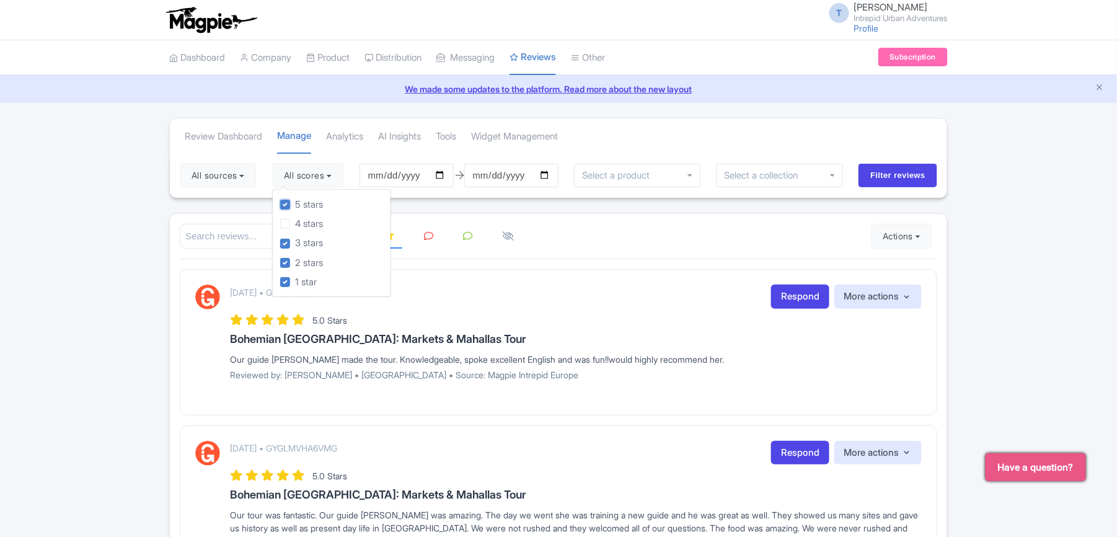
click at [295, 205] on input "5 stars" at bounding box center [299, 201] width 8 height 8
checkbox input "false"
click at [392, 179] on input "2025-06-27" at bounding box center [407, 176] width 94 height 24
click at [385, 179] on input "2025-06-27" at bounding box center [407, 176] width 94 height 24
click at [378, 174] on input "2025-06-27" at bounding box center [407, 176] width 94 height 24
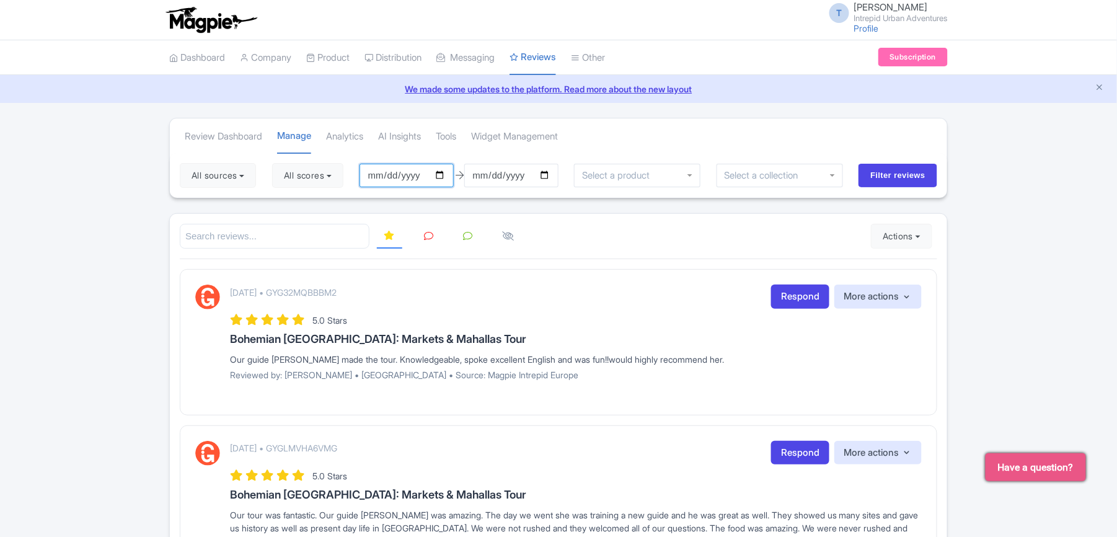
type input "2025-09-27"
type input "2025-09-04"
click at [895, 174] on input "Filter reviews" at bounding box center [898, 176] width 79 height 24
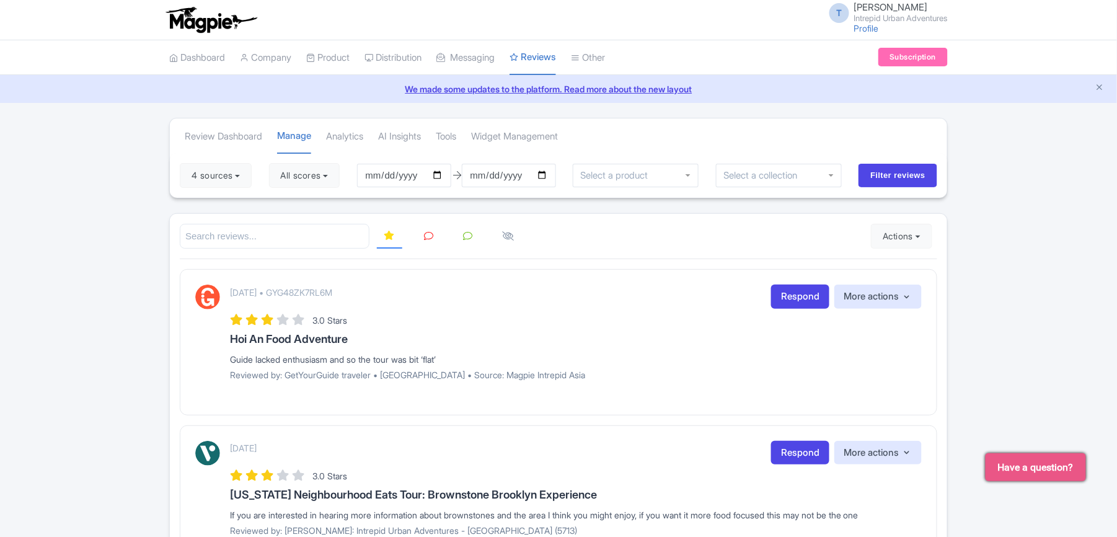
drag, startPoint x: 379, startPoint y: 338, endPoint x: 217, endPoint y: 340, distance: 162.5
click at [217, 340] on div "[DATE] • GYG48ZK7RL6M Respond More actions Hide from this page Hide from review…" at bounding box center [558, 337] width 727 height 105
copy h3 "Hoi An Food Adventure"
drag, startPoint x: 227, startPoint y: 360, endPoint x: 502, endPoint y: 356, distance: 274.7
click at [502, 356] on div "[DATE] • GYG48ZK7RL6M Respond More actions Hide from this page Hide from review…" at bounding box center [558, 337] width 727 height 105
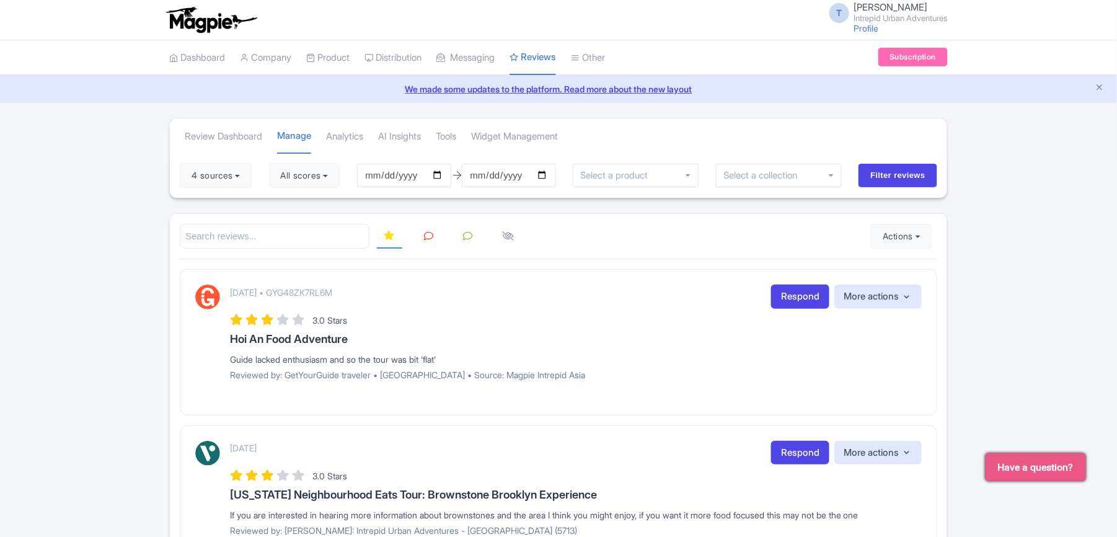
copy div "Guide lacked enthusiasm and so the tour was bit ‘flat’"
click at [332, 295] on p "[DATE] • GYG48ZK7RL6M" at bounding box center [281, 292] width 102 height 13
copy p "GYG48ZK7RL6M"
click at [375, 177] on input "[DATE]" at bounding box center [404, 176] width 94 height 24
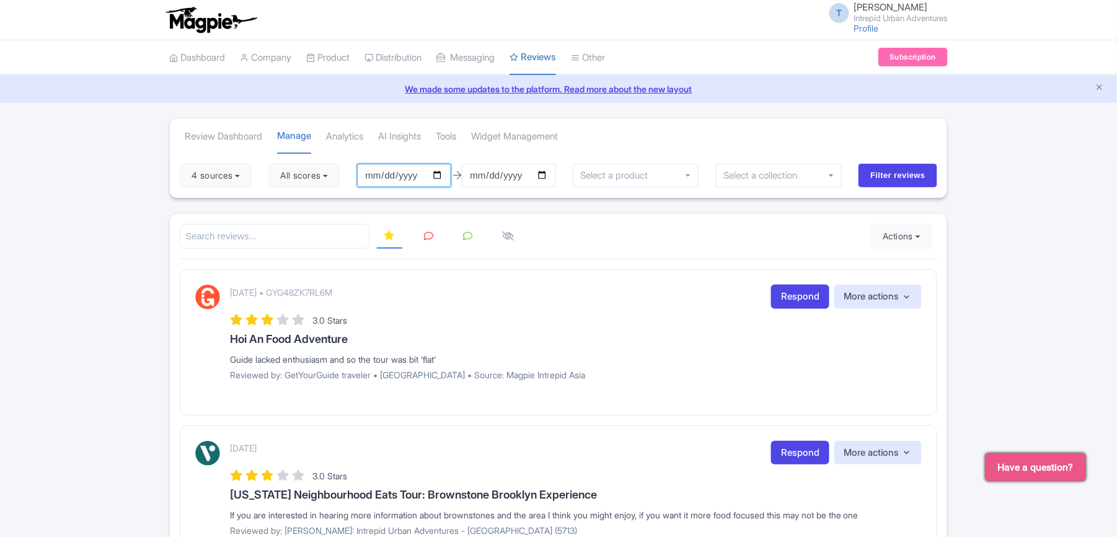
click at [392, 177] on input "[DATE]" at bounding box center [404, 176] width 94 height 24
type input "[DATE]"
click at [887, 179] on input "Filter reviews" at bounding box center [898, 176] width 79 height 24
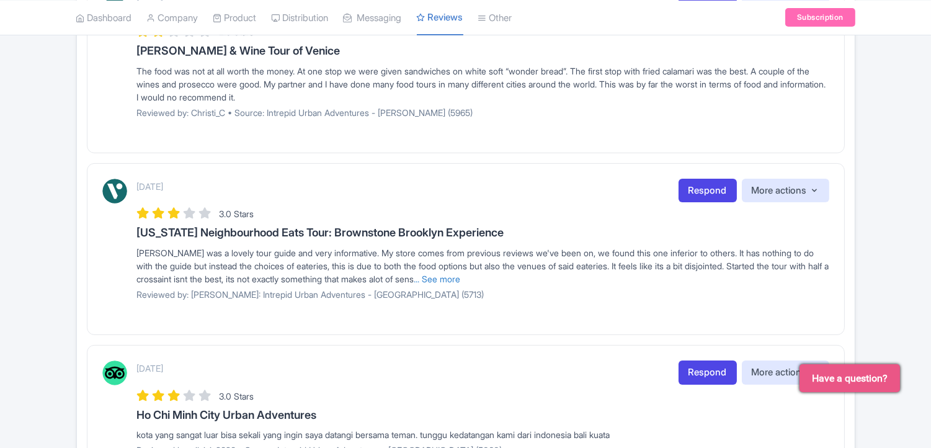
scroll to position [599, 0]
drag, startPoint x: 487, startPoint y: 282, endPoint x: 440, endPoint y: 435, distance: 160.7
click at [461, 282] on link "... See more" at bounding box center [437, 279] width 47 height 11
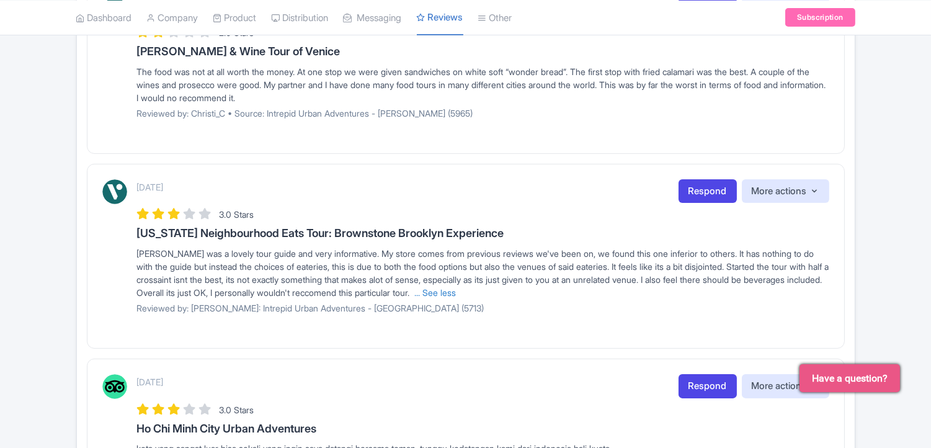
drag, startPoint x: 532, startPoint y: 290, endPoint x: 541, endPoint y: 290, distance: 9.3
click at [456, 290] on link "... See less" at bounding box center [436, 292] width 42 height 11
